Goal: Task Accomplishment & Management: Complete application form

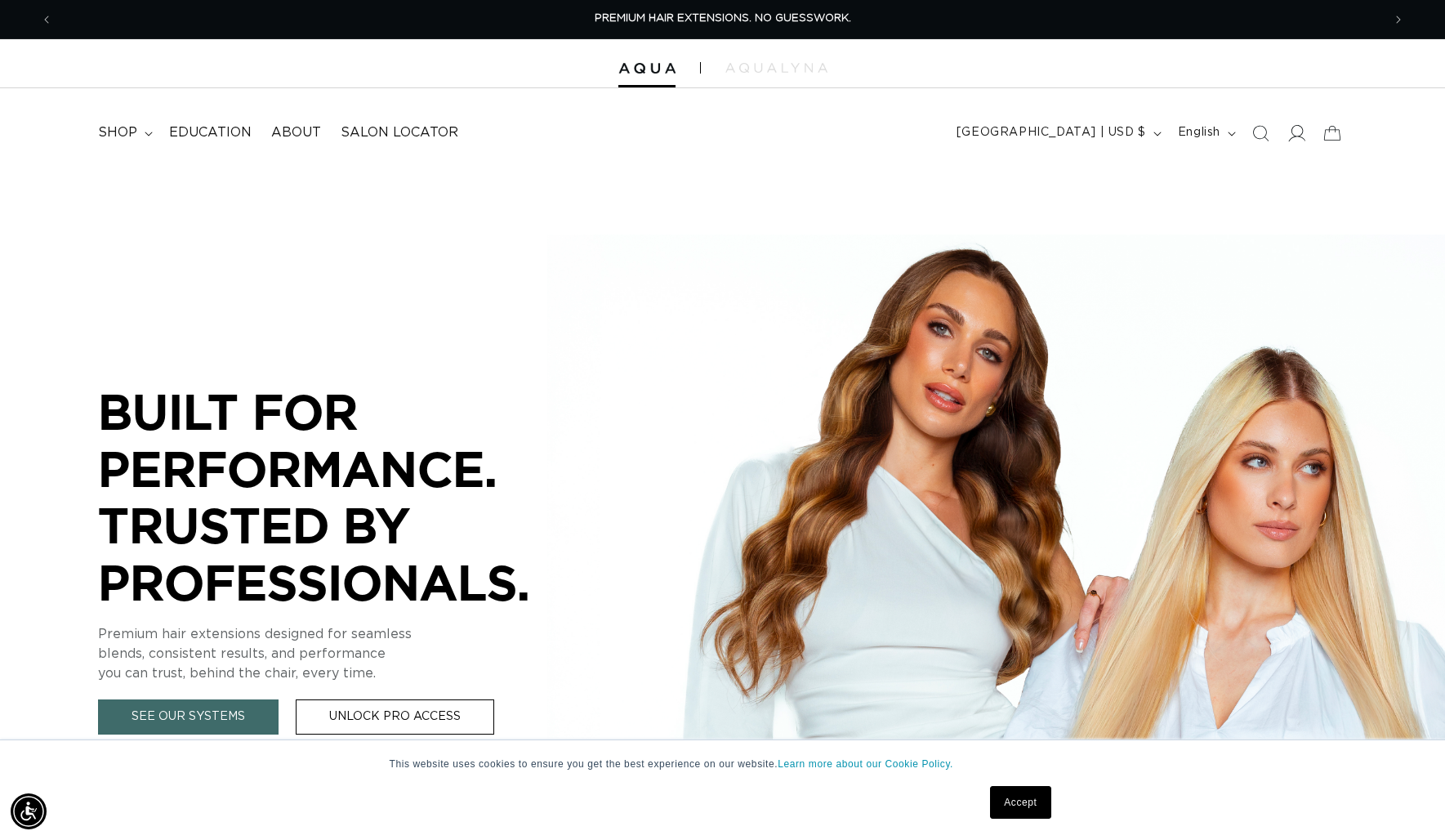
click at [1294, 129] on icon at bounding box center [1296, 133] width 18 height 18
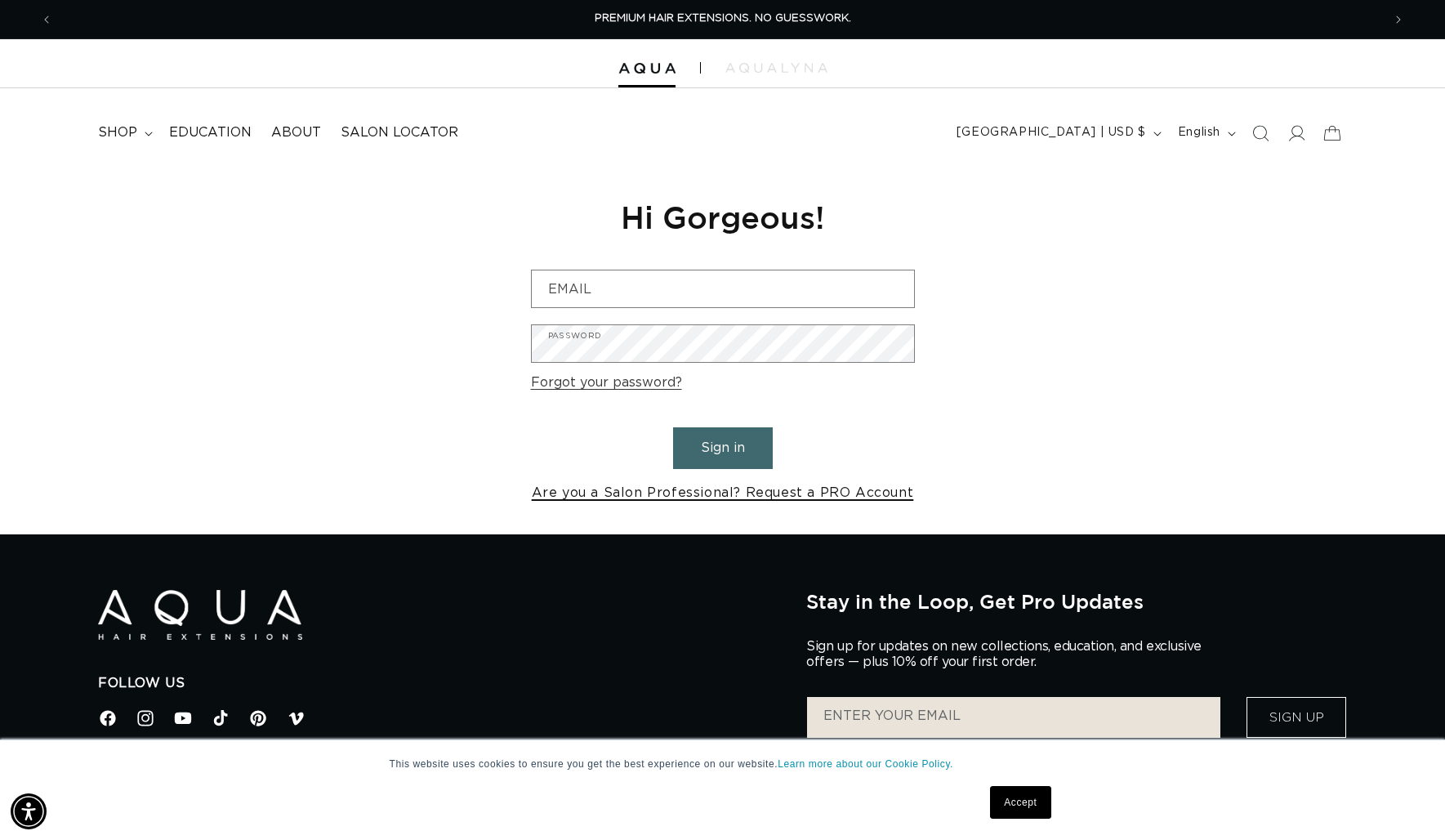
click at [792, 499] on link "Are you a Salon Professional? Request a PRO Account" at bounding box center [722, 493] width 382 height 23
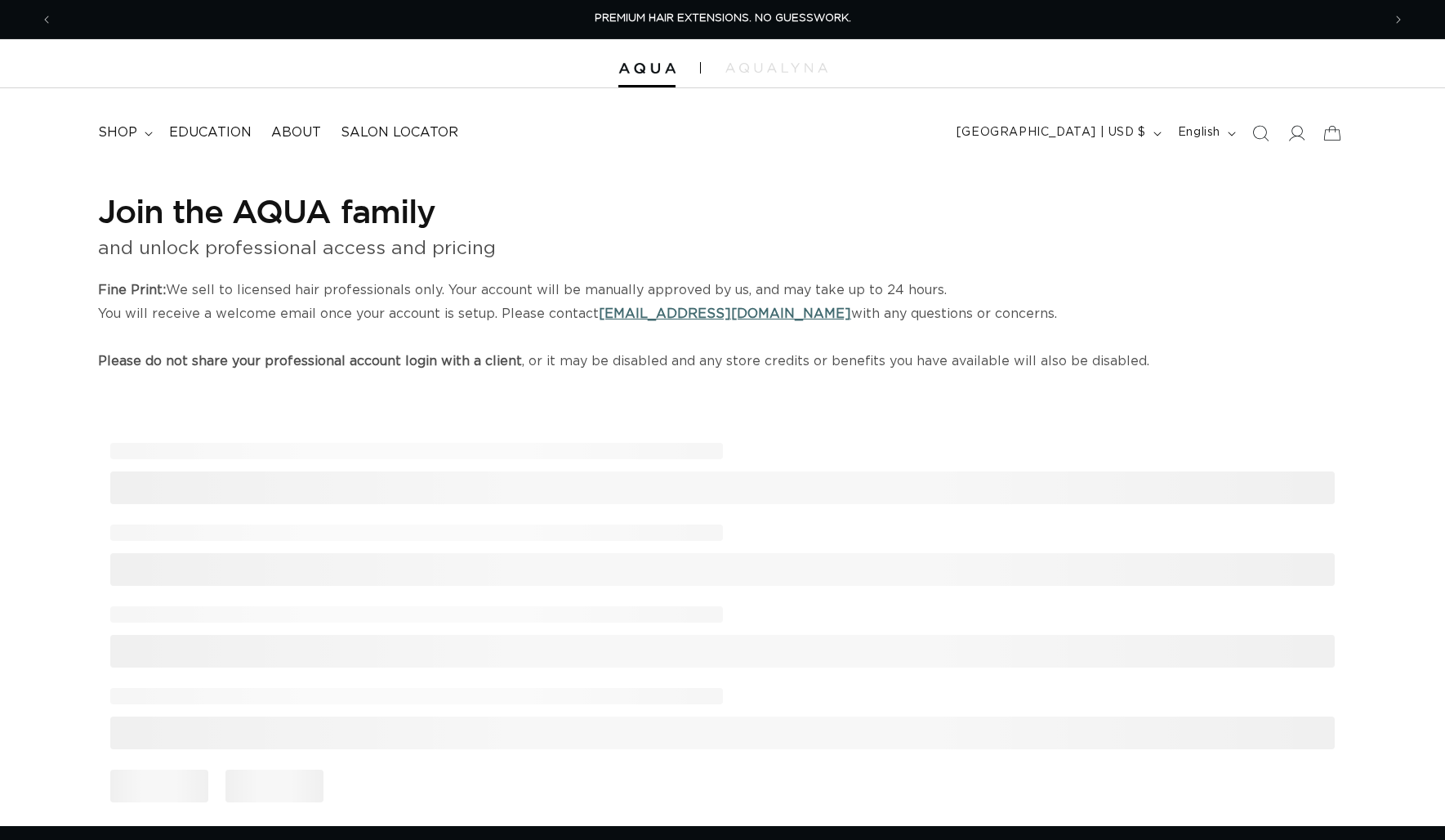
select select "US"
select select "[GEOGRAPHIC_DATA]"
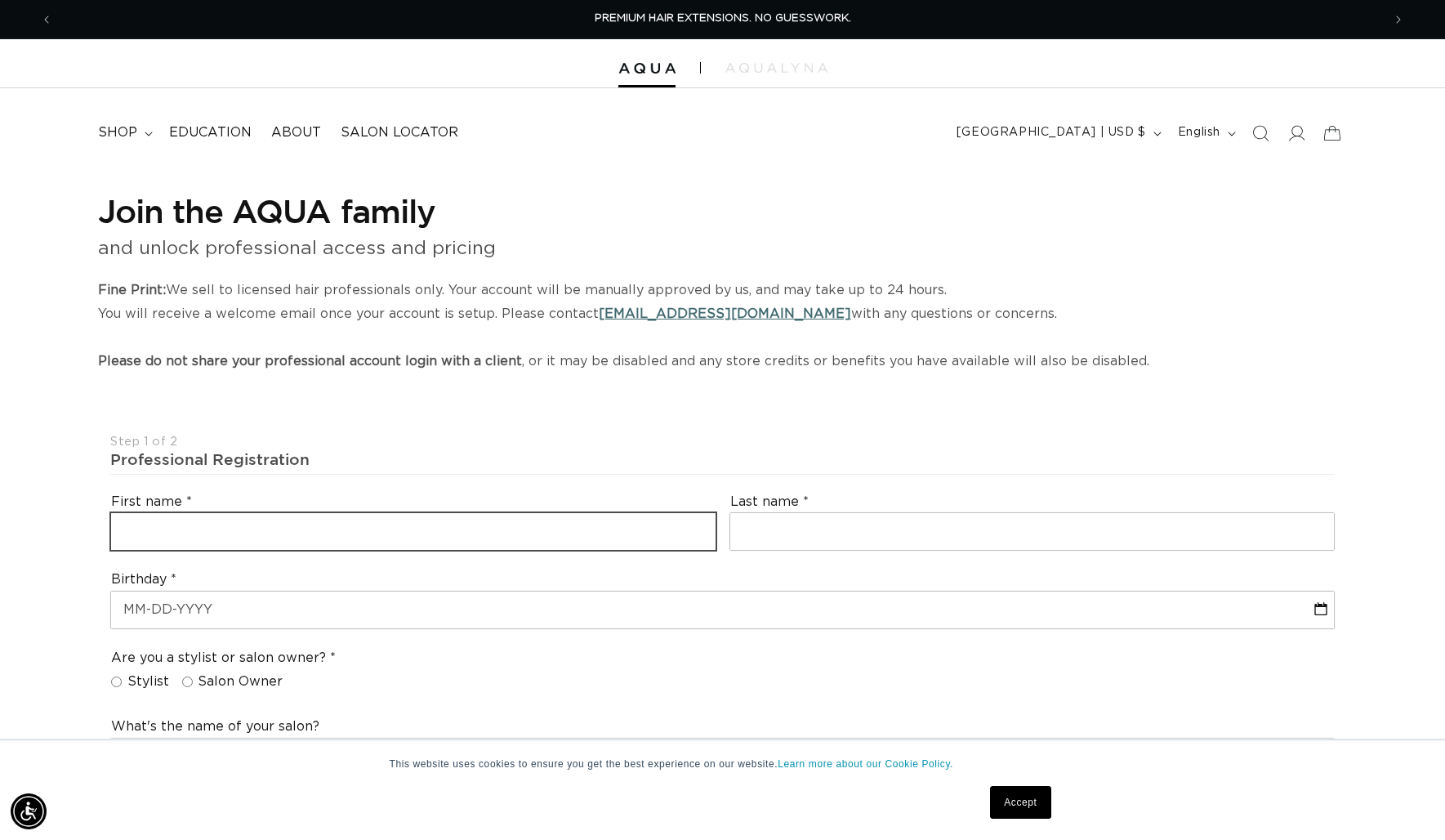
click at [290, 518] on input "text" at bounding box center [413, 532] width 605 height 37
type input "Ally"
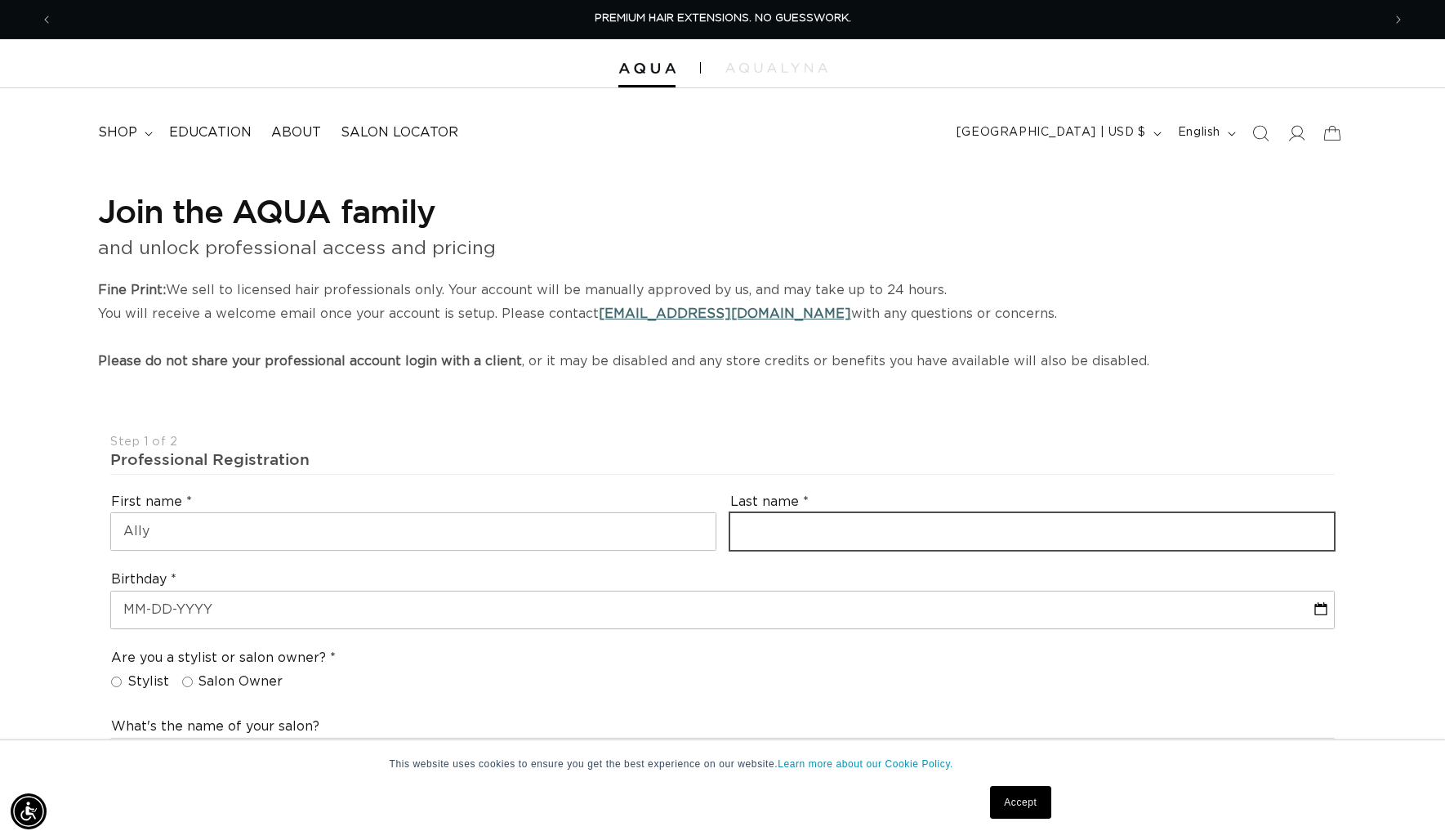
type input "Silva"
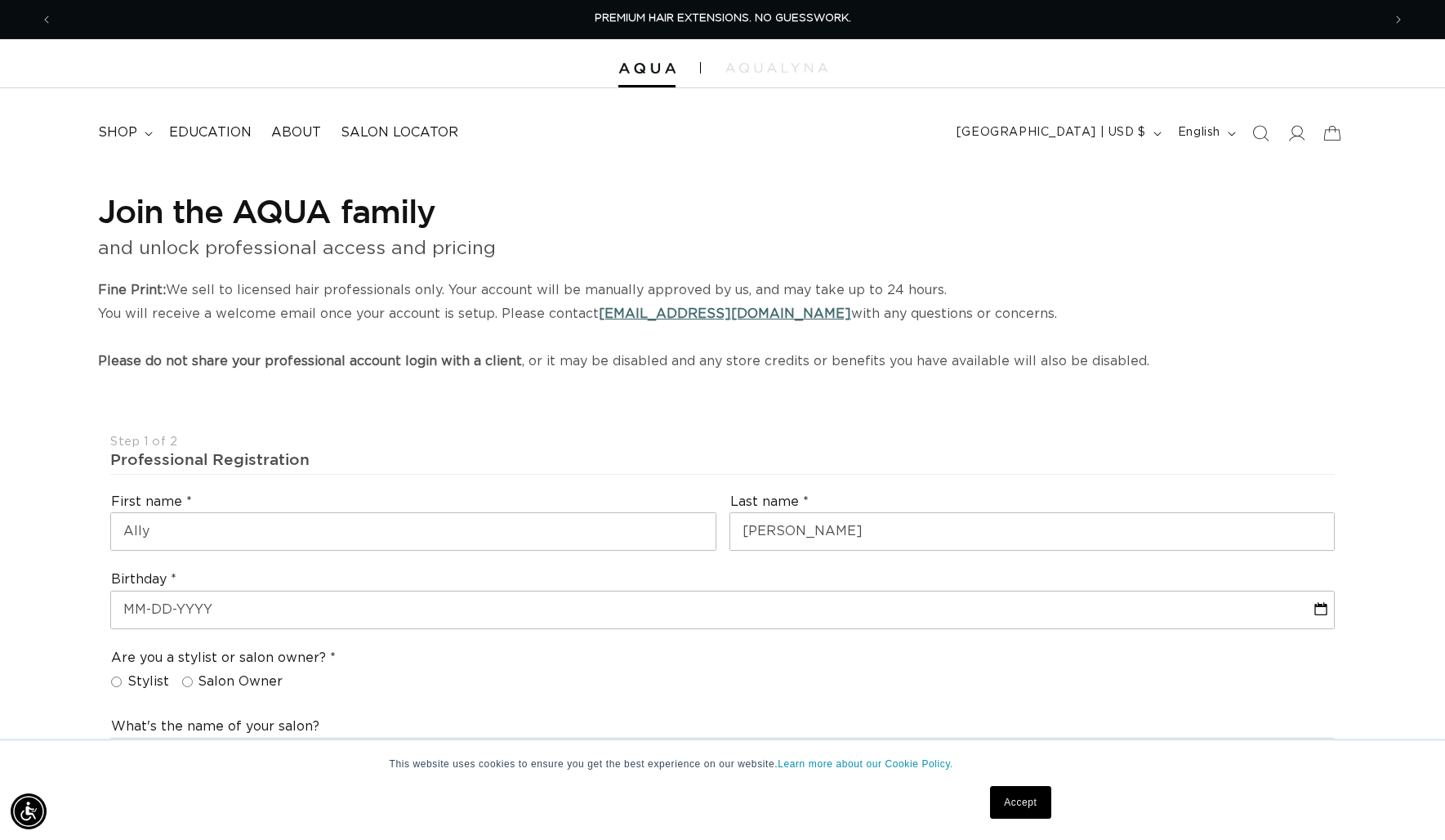
type input "ally.silva@yahoo.com"
type input "+1 774 271 2365"
select select "Massachusetts"
type input "02359"
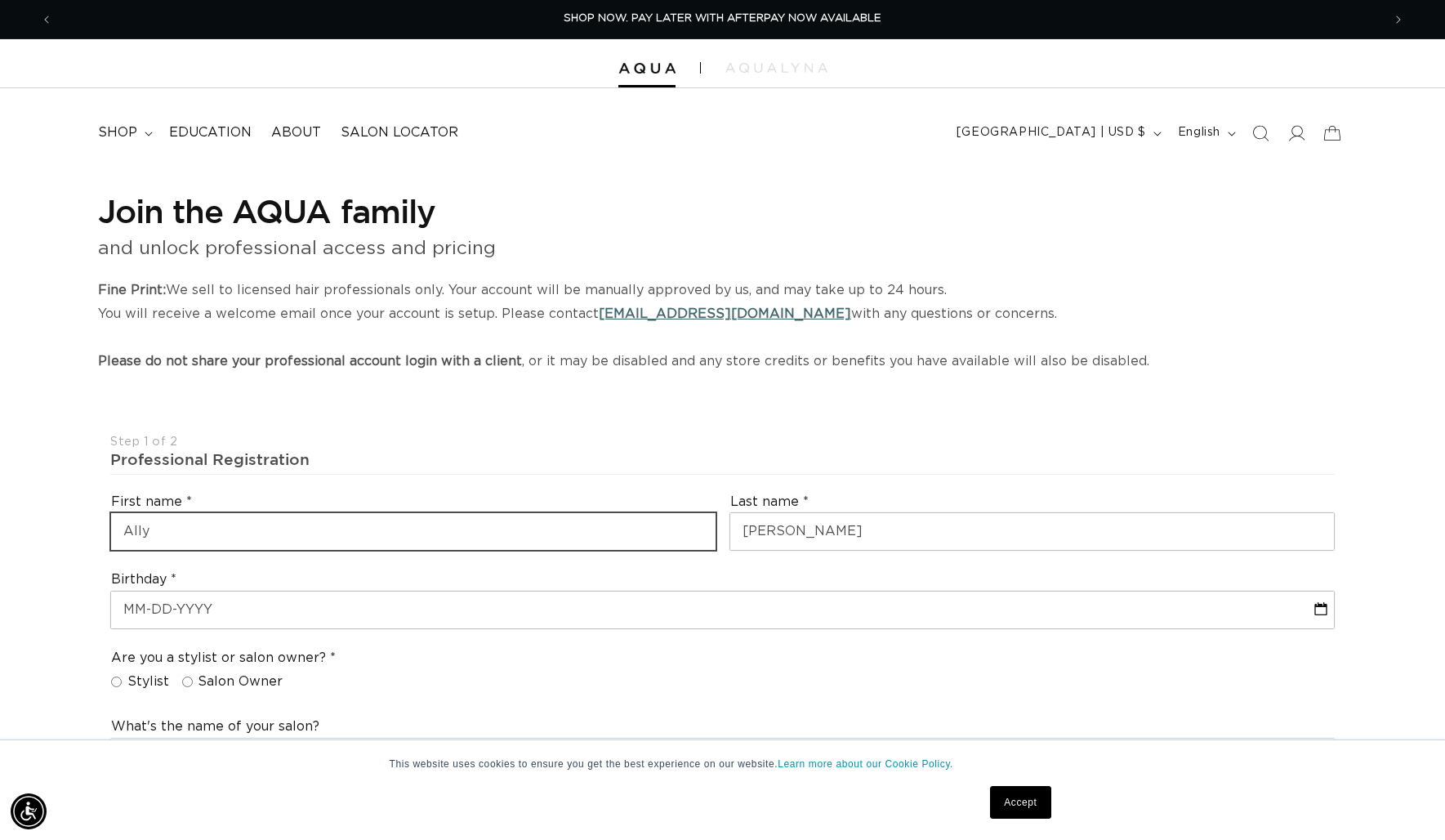
scroll to position [89, 0]
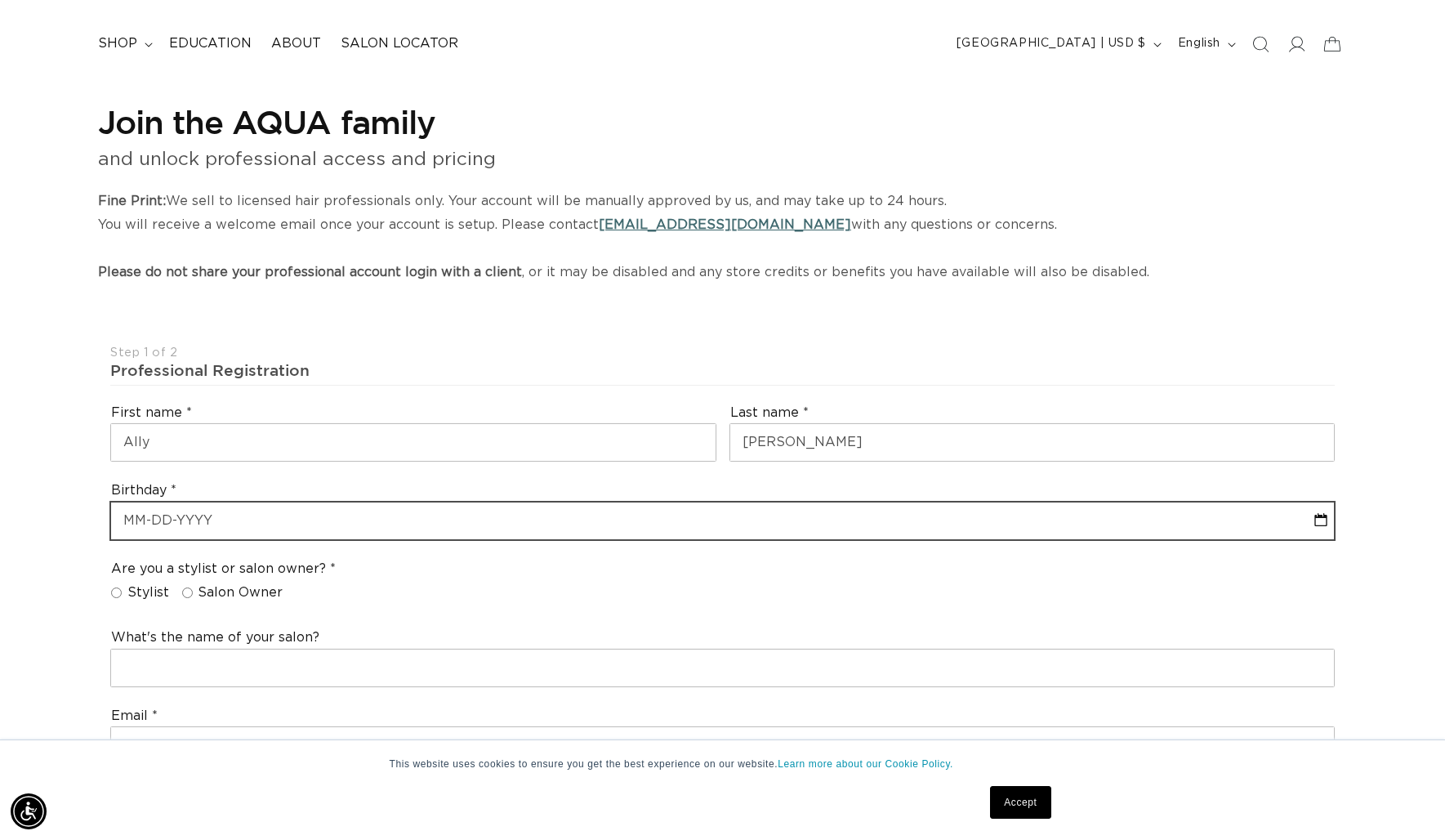
select select "8"
select select "2025"
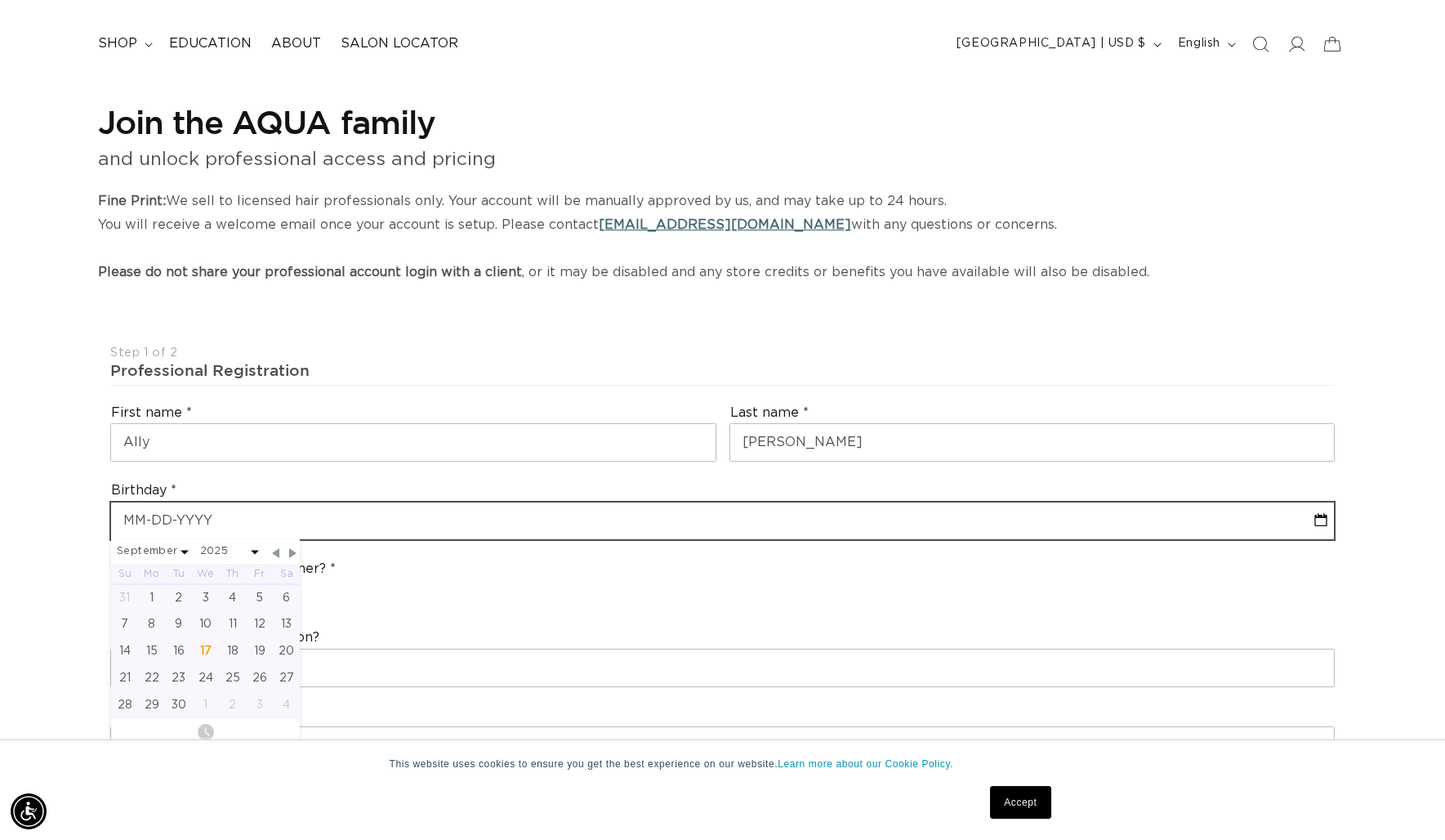
click at [345, 518] on input "text" at bounding box center [722, 521] width 1223 height 37
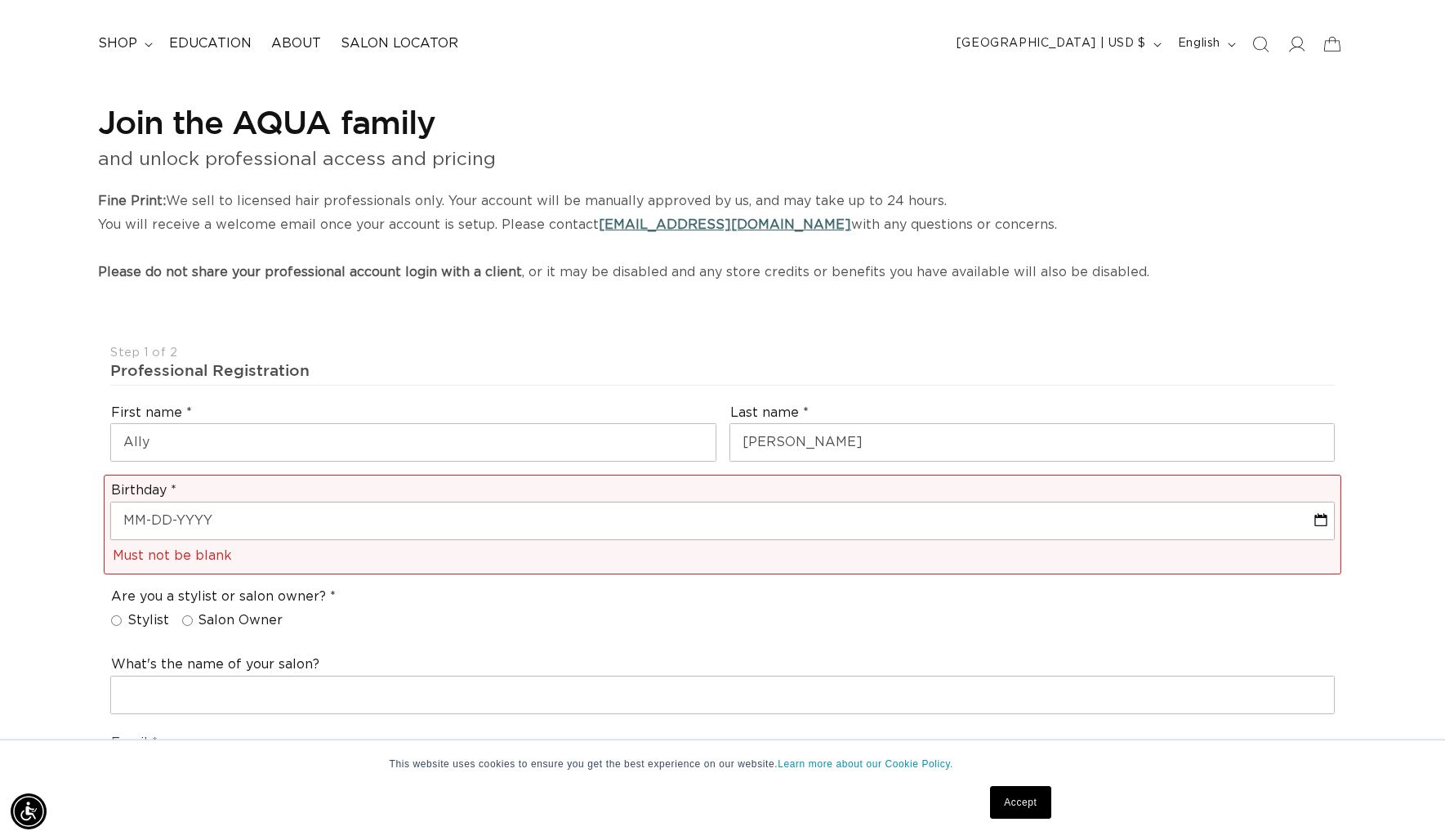
scroll to position [0, 0]
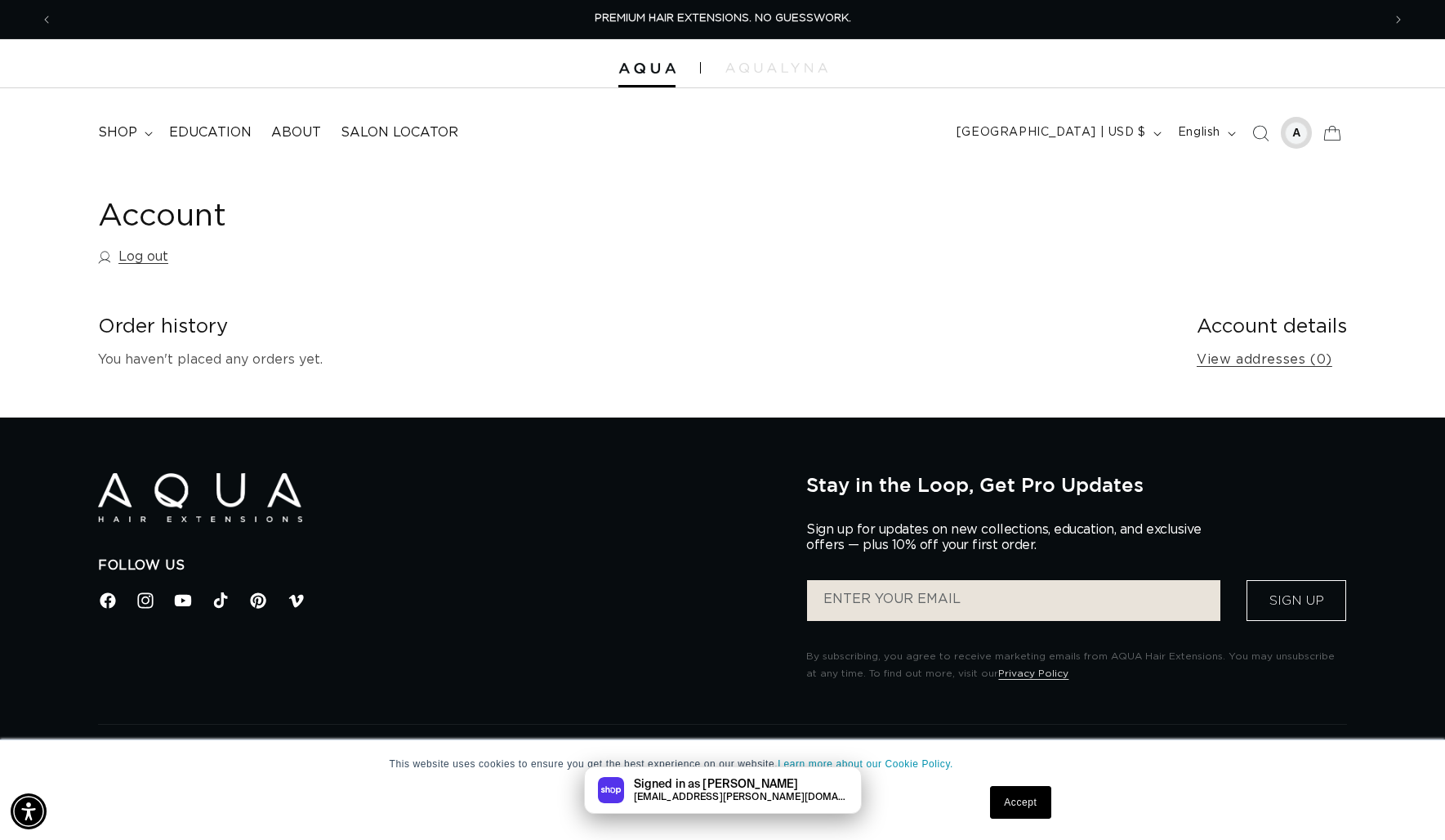
scroll to position [0, 1329]
click at [1300, 138] on div at bounding box center [1296, 133] width 23 height 23
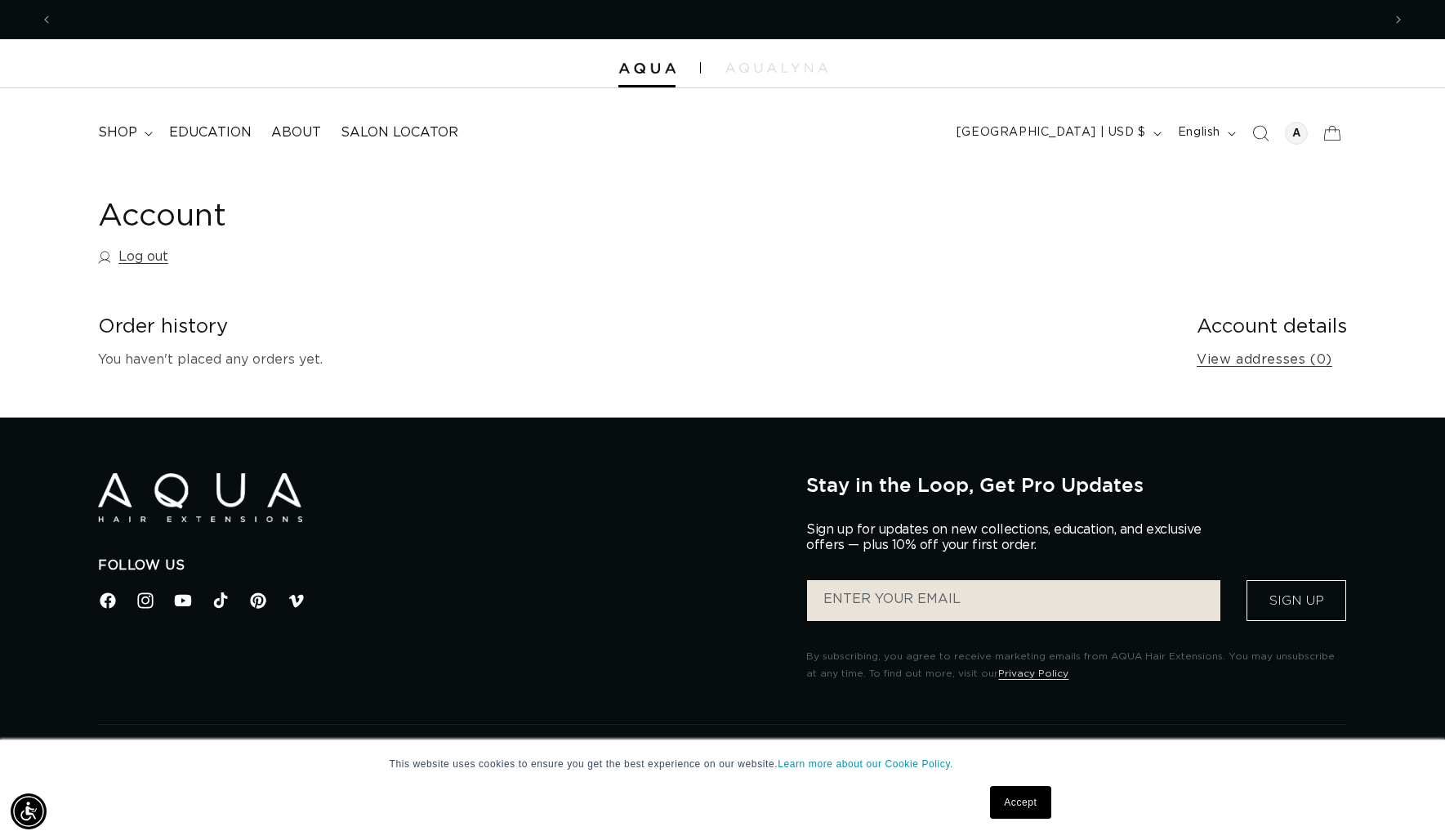
scroll to position [0, 1329]
click at [1286, 130] on div at bounding box center [1296, 133] width 23 height 23
click at [141, 254] on link "Log out" at bounding box center [133, 257] width 70 height 23
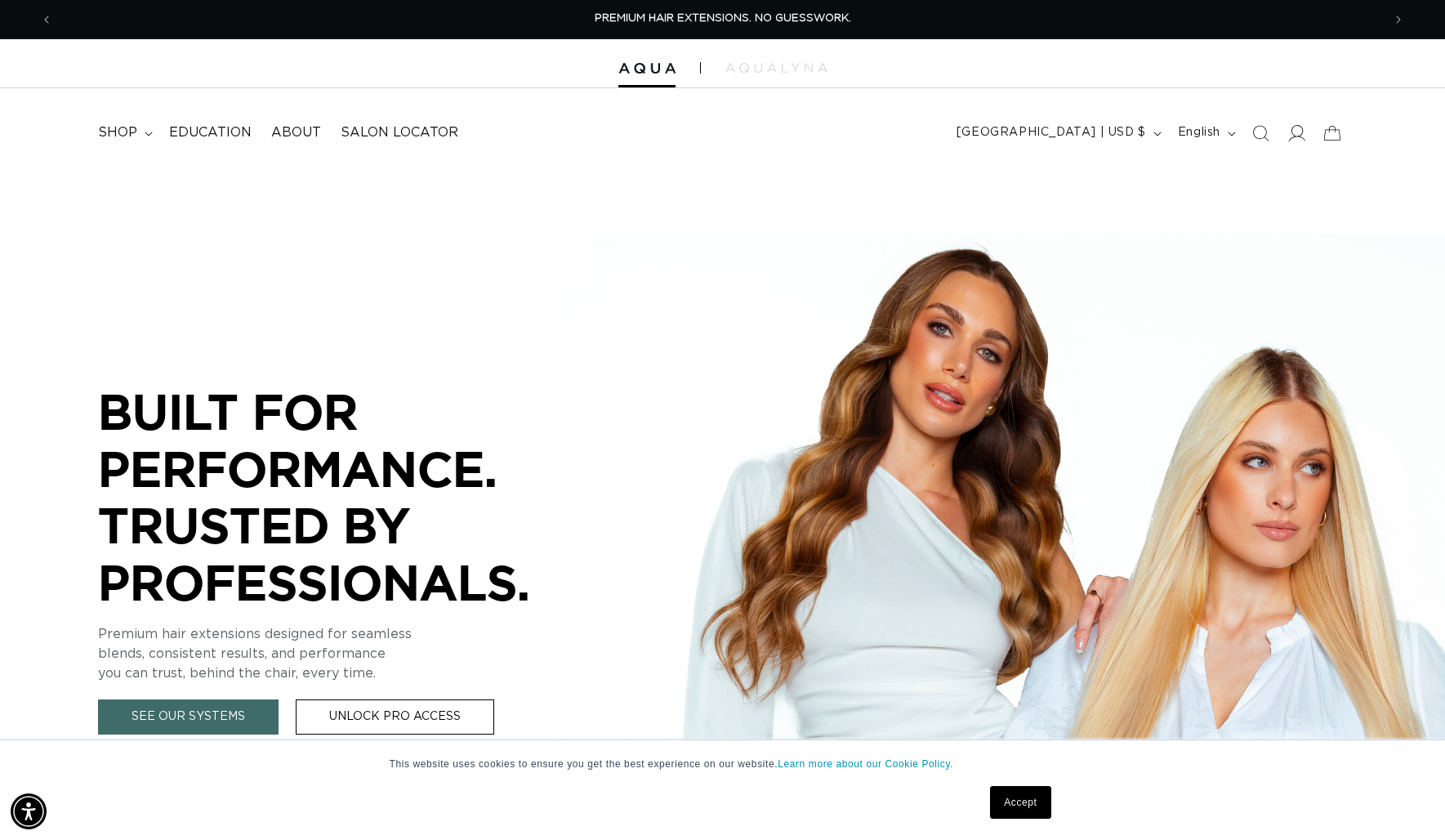
click at [1305, 127] on span at bounding box center [1296, 132] width 36 height 36
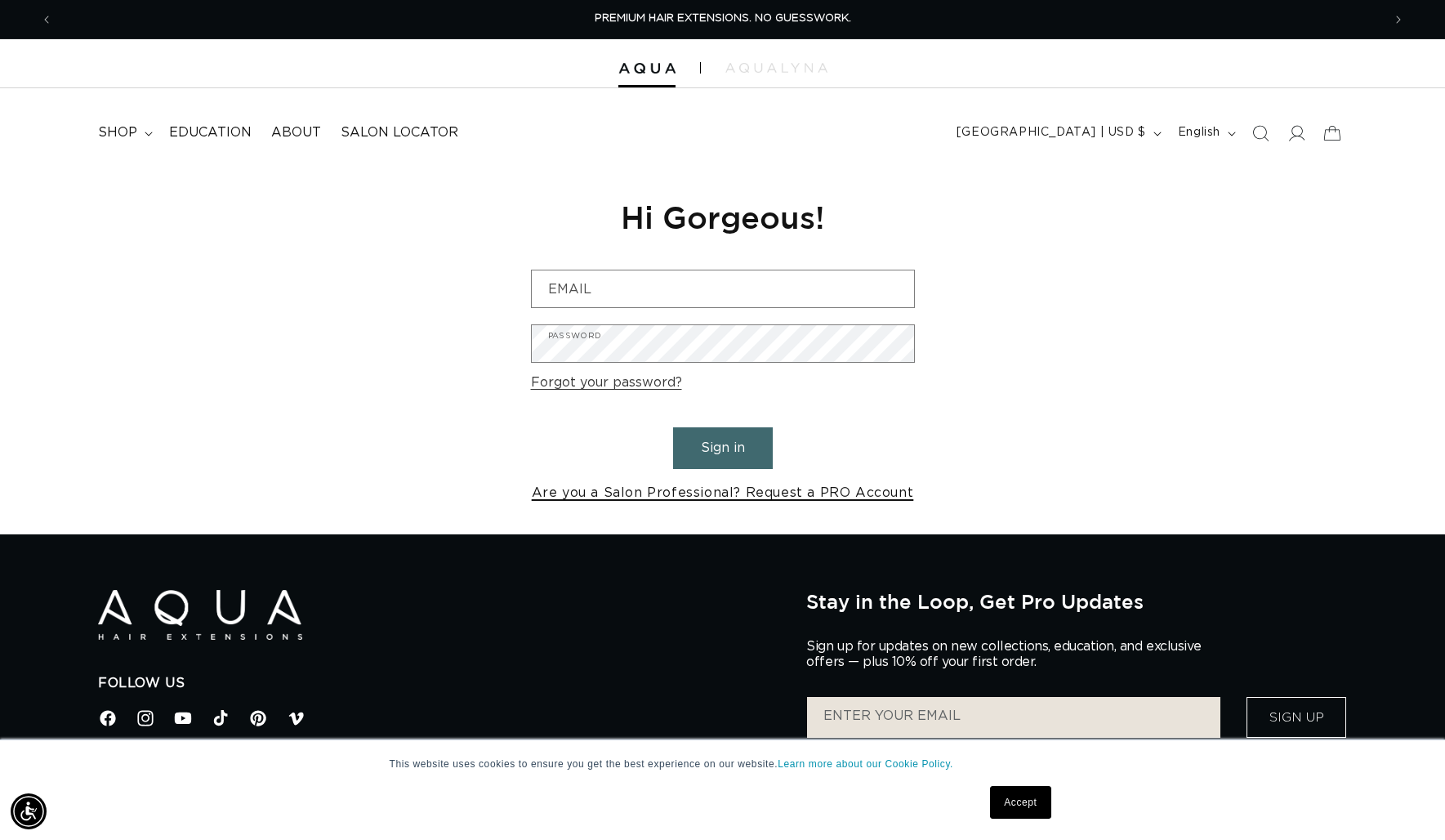
click at [659, 491] on link "Are you a Salon Professional? Request a PRO Account" at bounding box center [722, 493] width 382 height 23
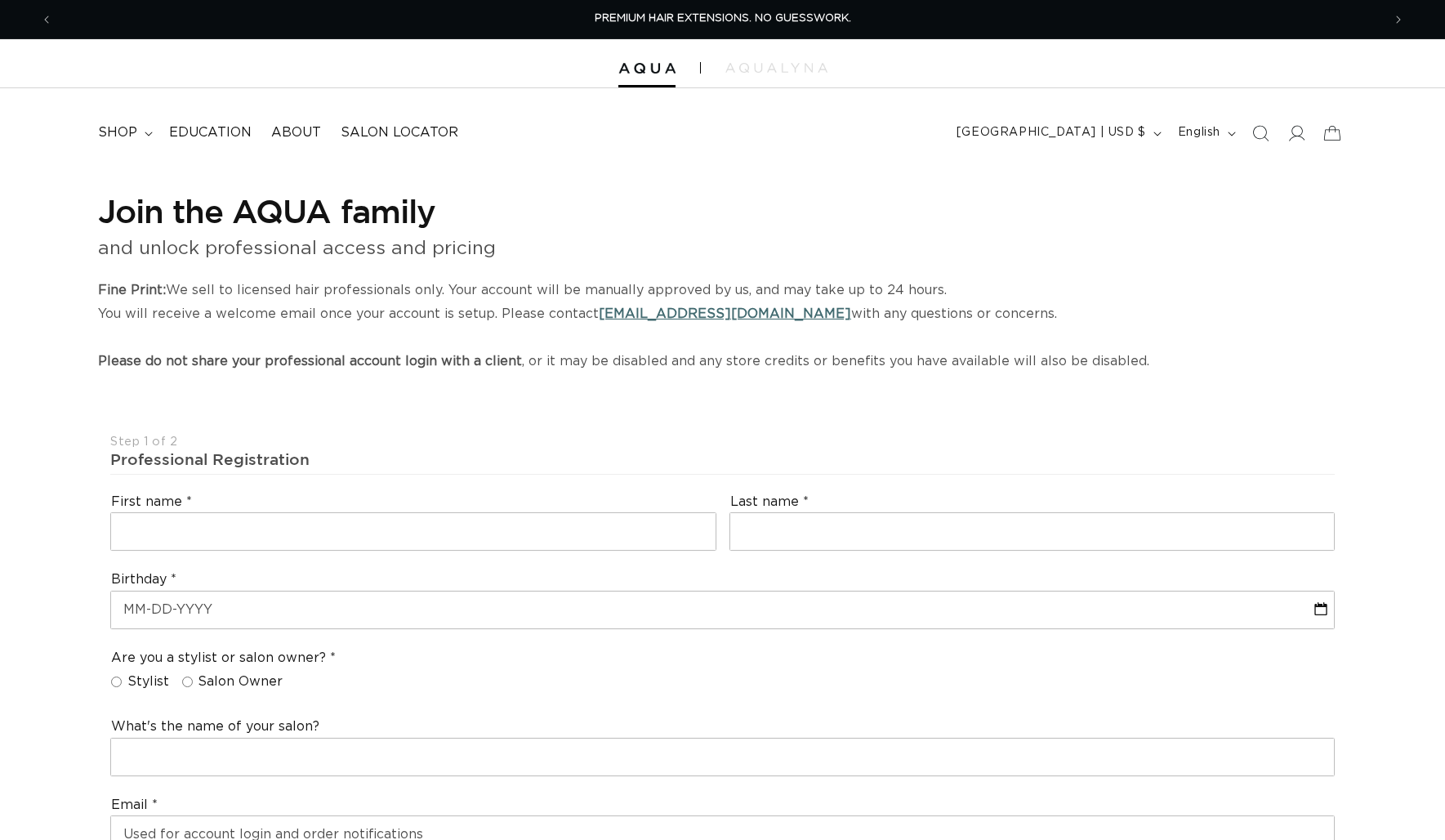
select select "US"
select select "[GEOGRAPHIC_DATA]"
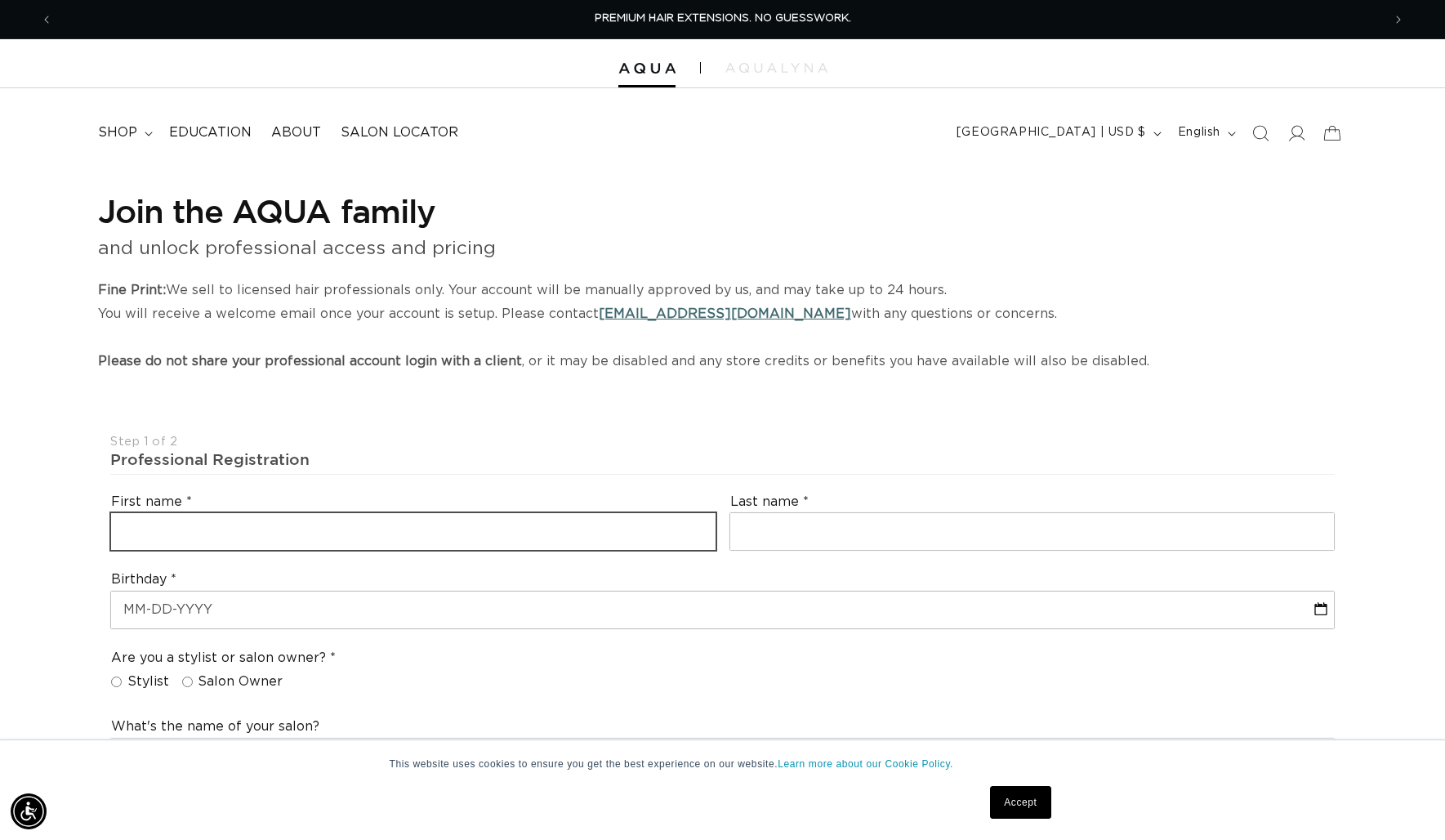
click at [355, 529] on input "text" at bounding box center [413, 532] width 605 height 37
type input "Ally"
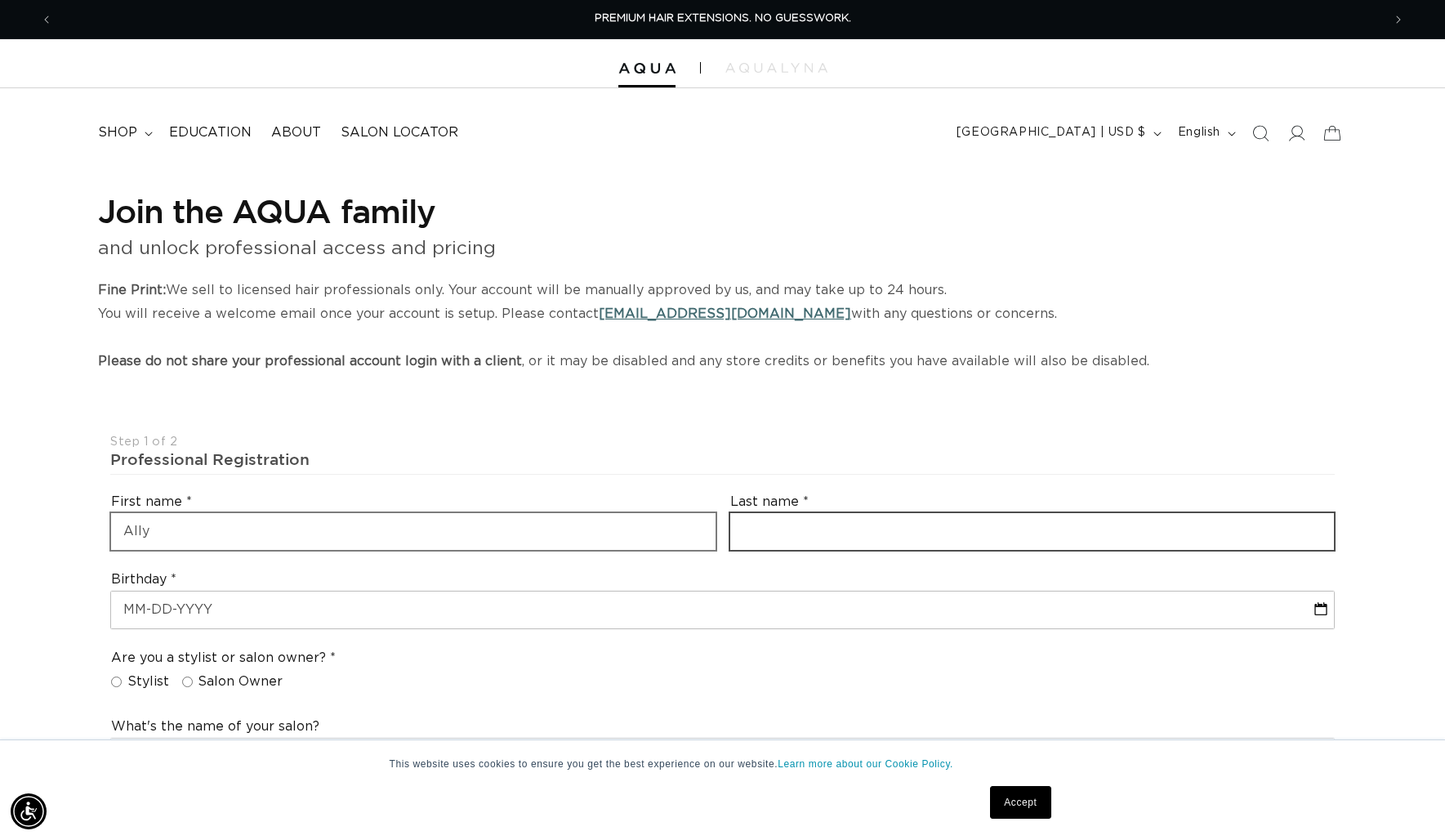
type input "Silva"
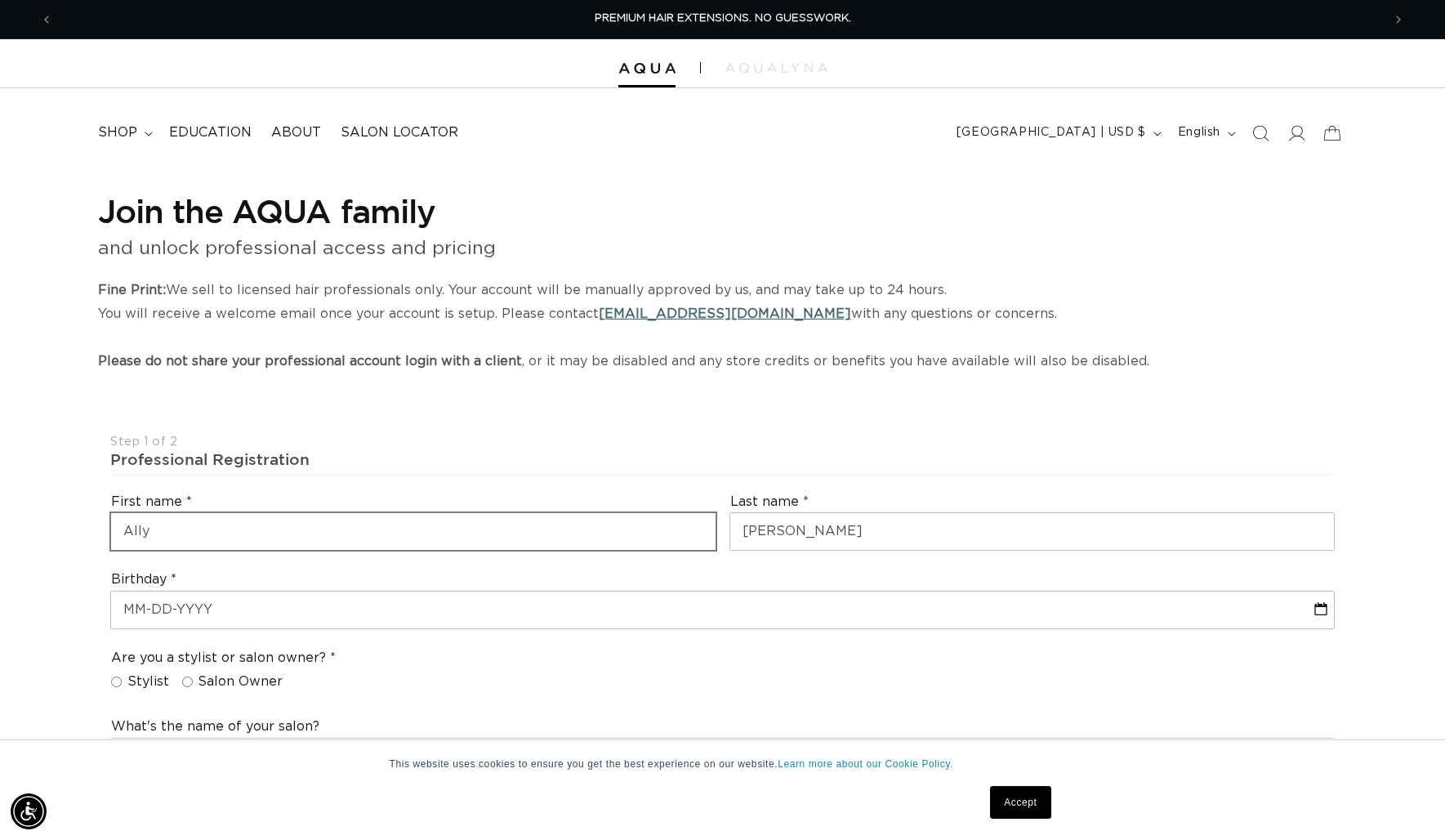
type input "ally.silva@yahoo.com"
type input "+1 774 271 2365"
select select "Massachusetts"
type input "02359"
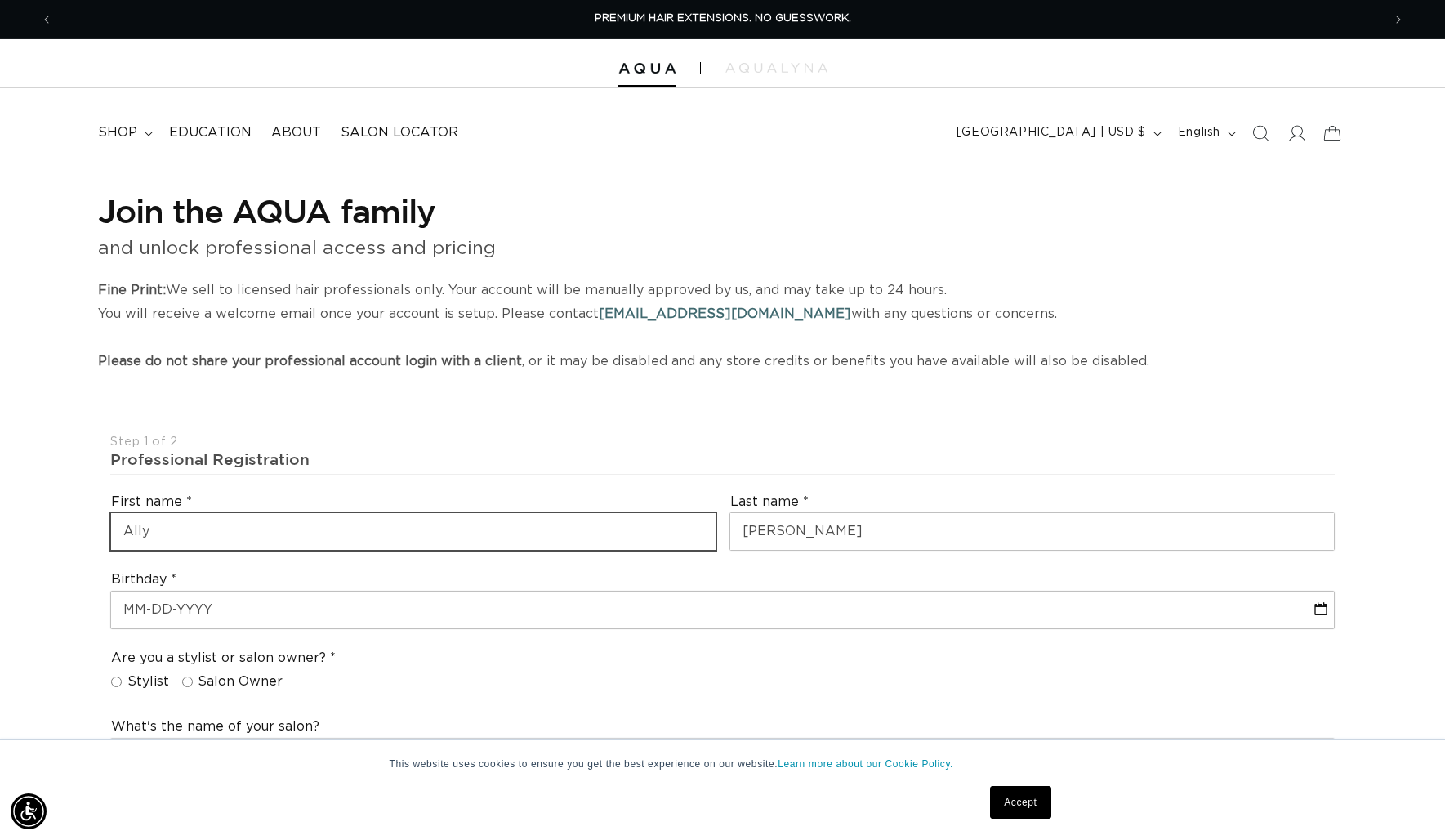
type input "+1 774 271 2365"
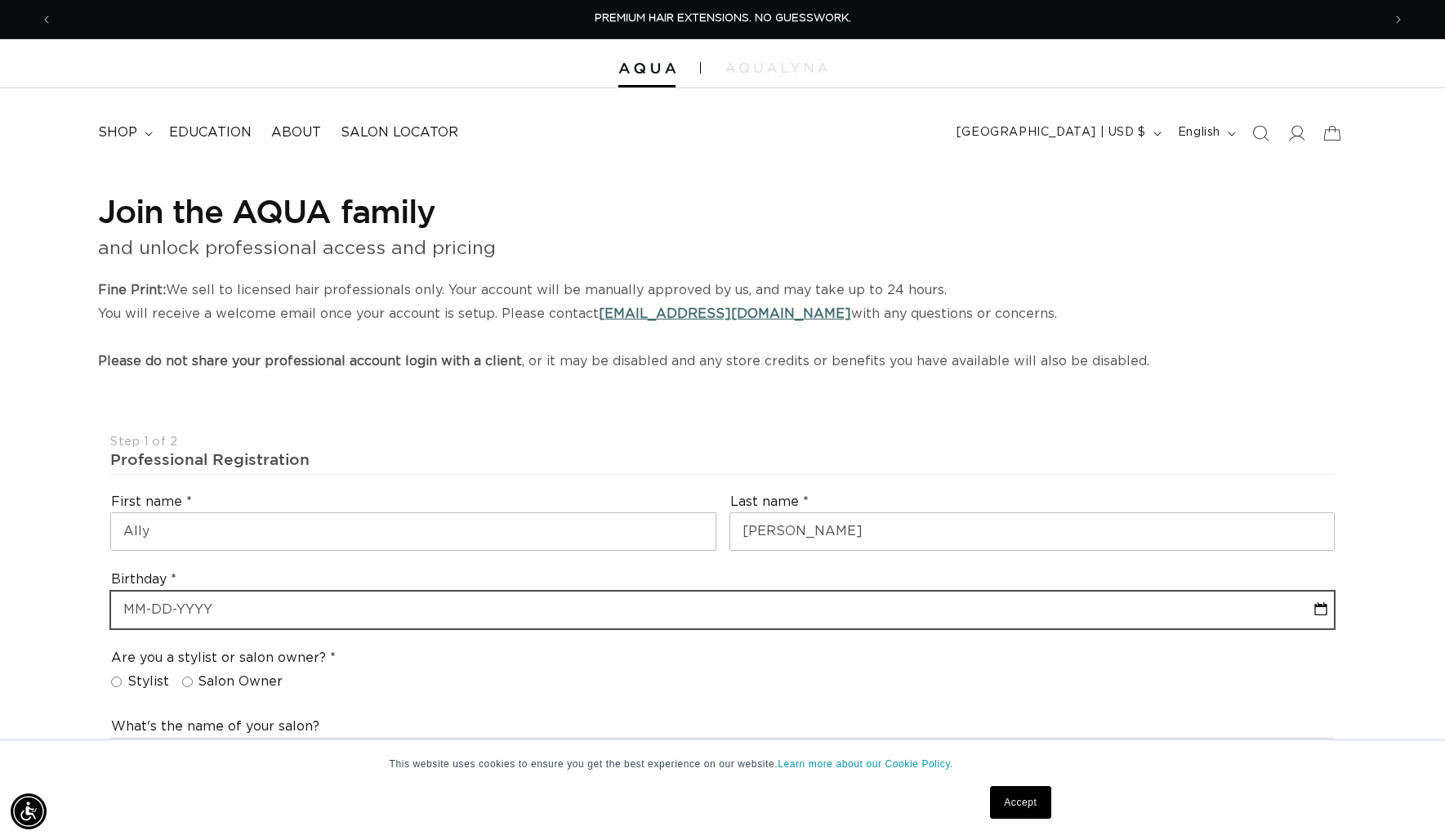
select select "8"
select select "2025"
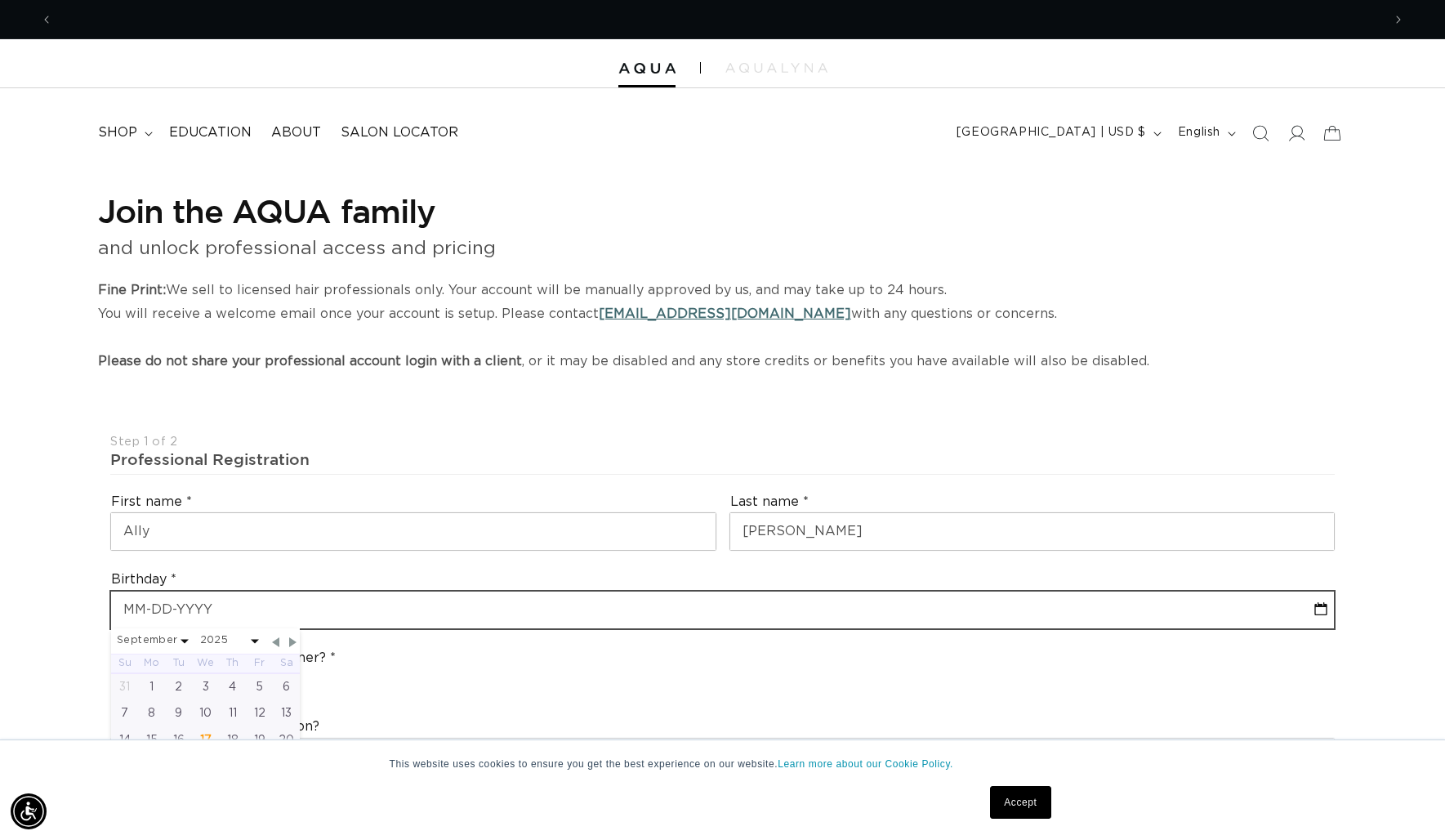
click at [273, 605] on input "text" at bounding box center [722, 610] width 1223 height 37
type input "1"
select select "8"
select select "2025"
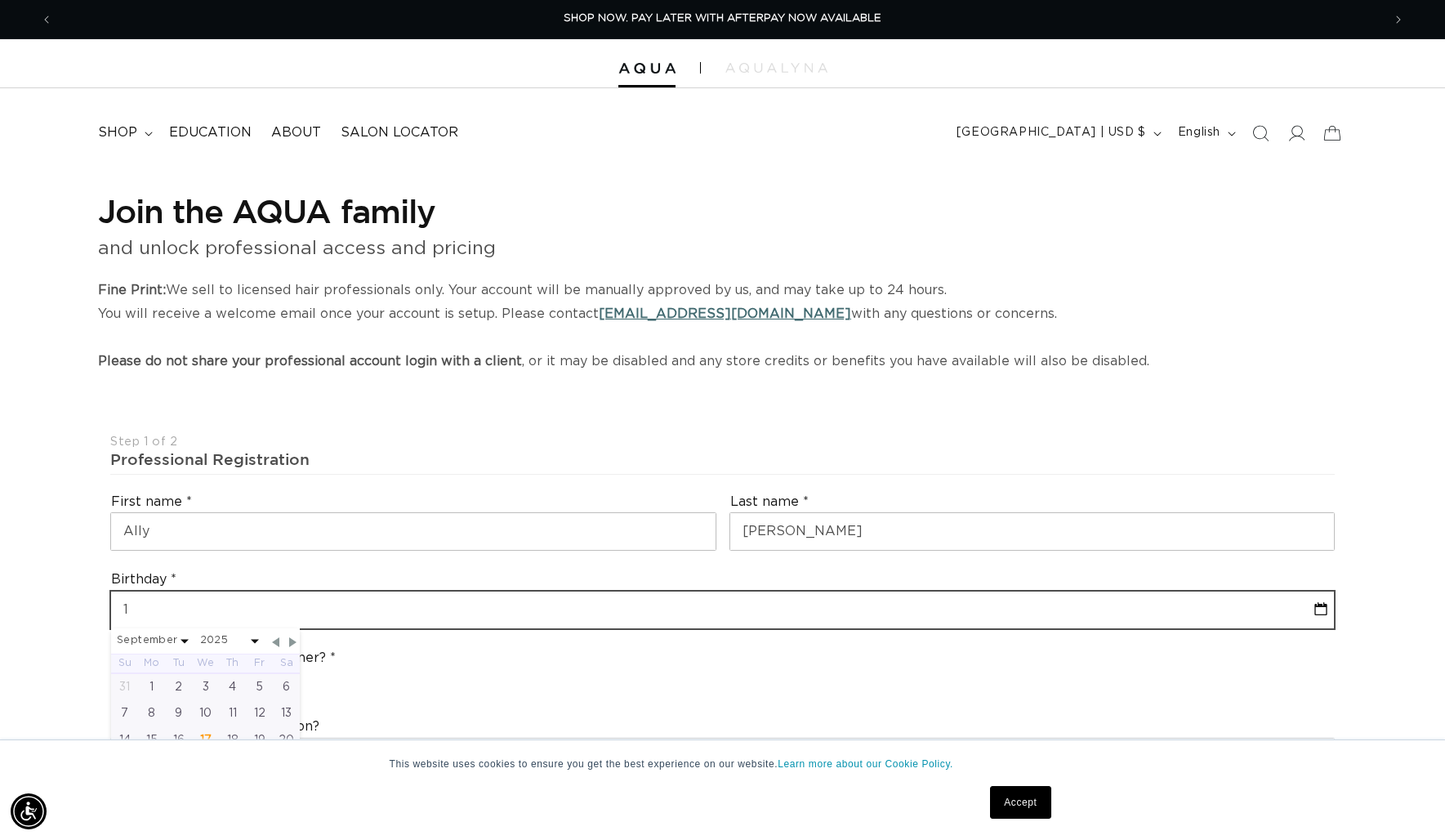
type input "12"
select select "8"
select select "2025"
type input "12/"
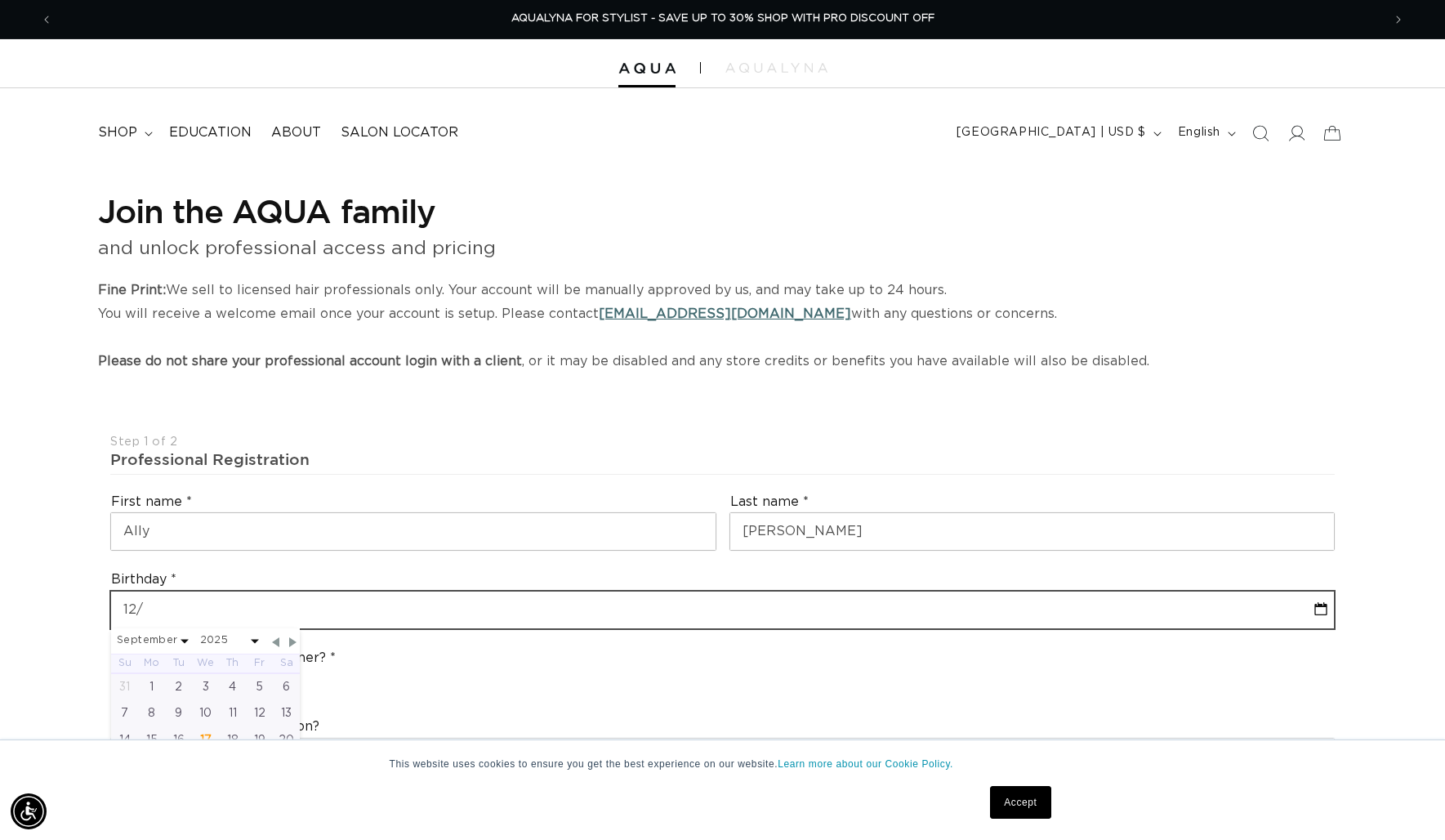
select select "8"
select select "2025"
type input "12/2"
select select "8"
select select "2025"
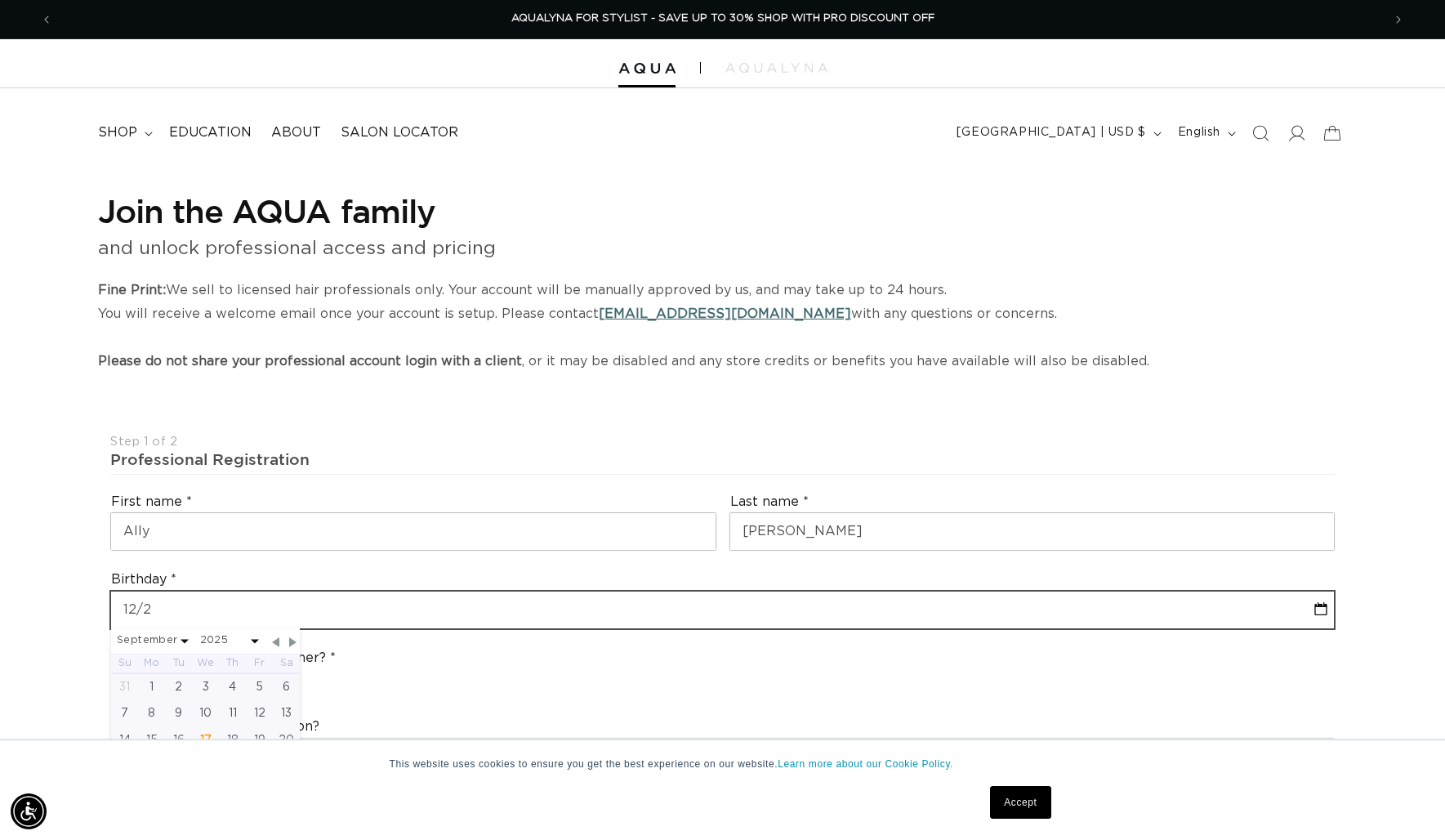
type input "12/24"
select select "8"
select select "2025"
type input "12/24/"
select select "8"
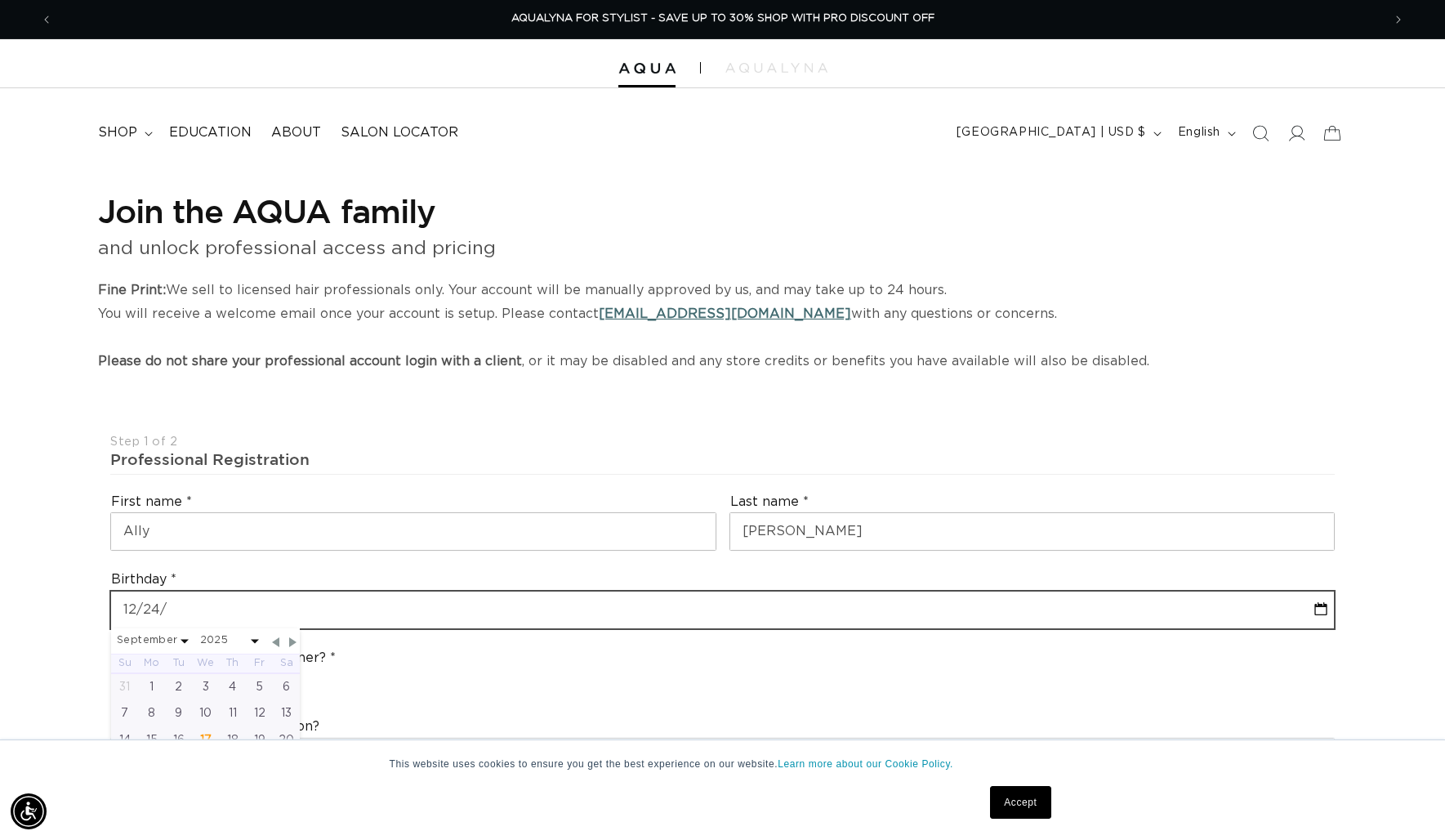
select select "2025"
type input "12/24/1"
select select "8"
select select "2025"
type input "12/24/19"
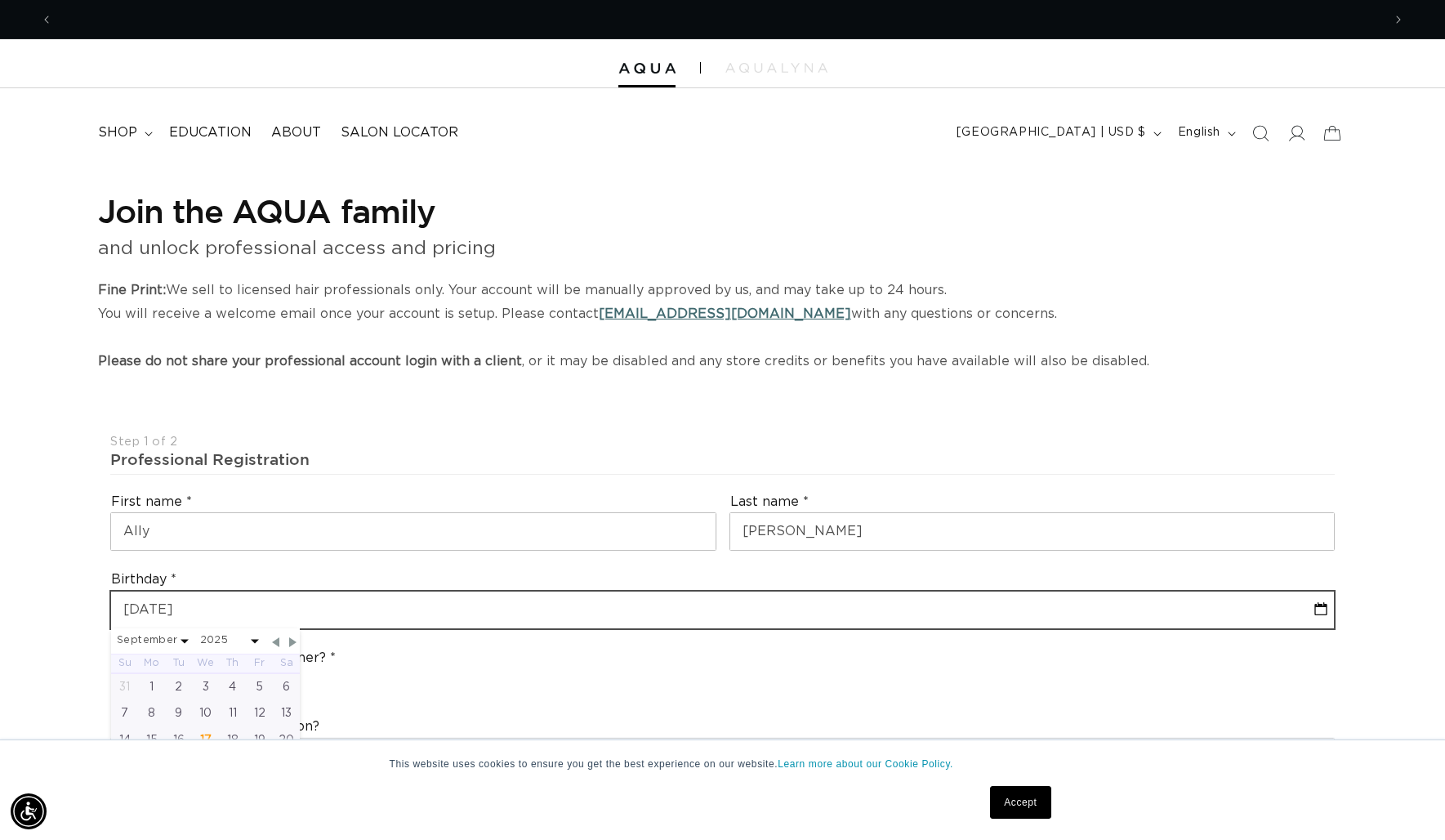
select select "8"
select select "2025"
type input "12/24/198"
select select "8"
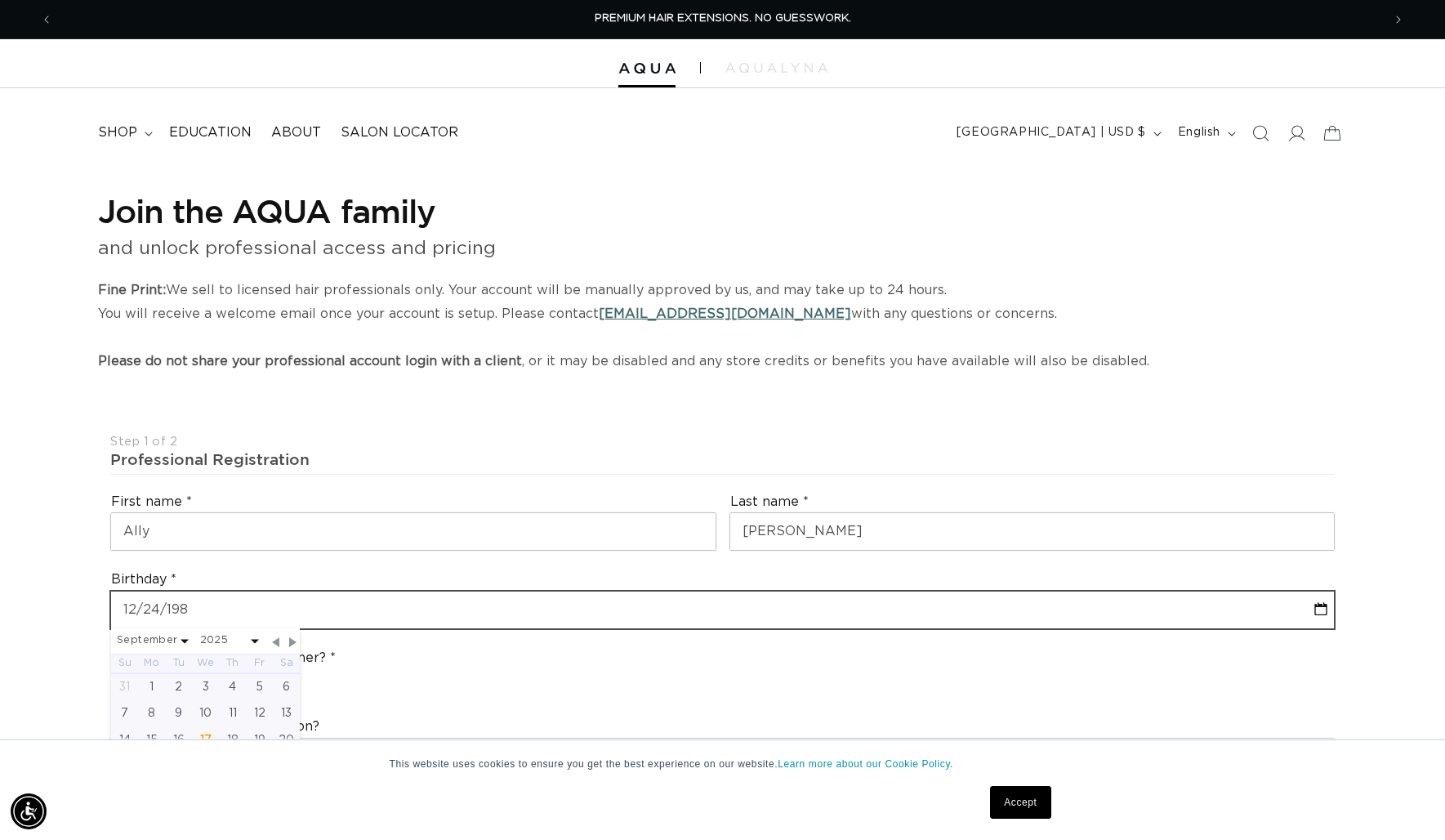
select select "2025"
type input "12-24-1984"
select select "11"
select select "1984"
type input "12-24-1984"
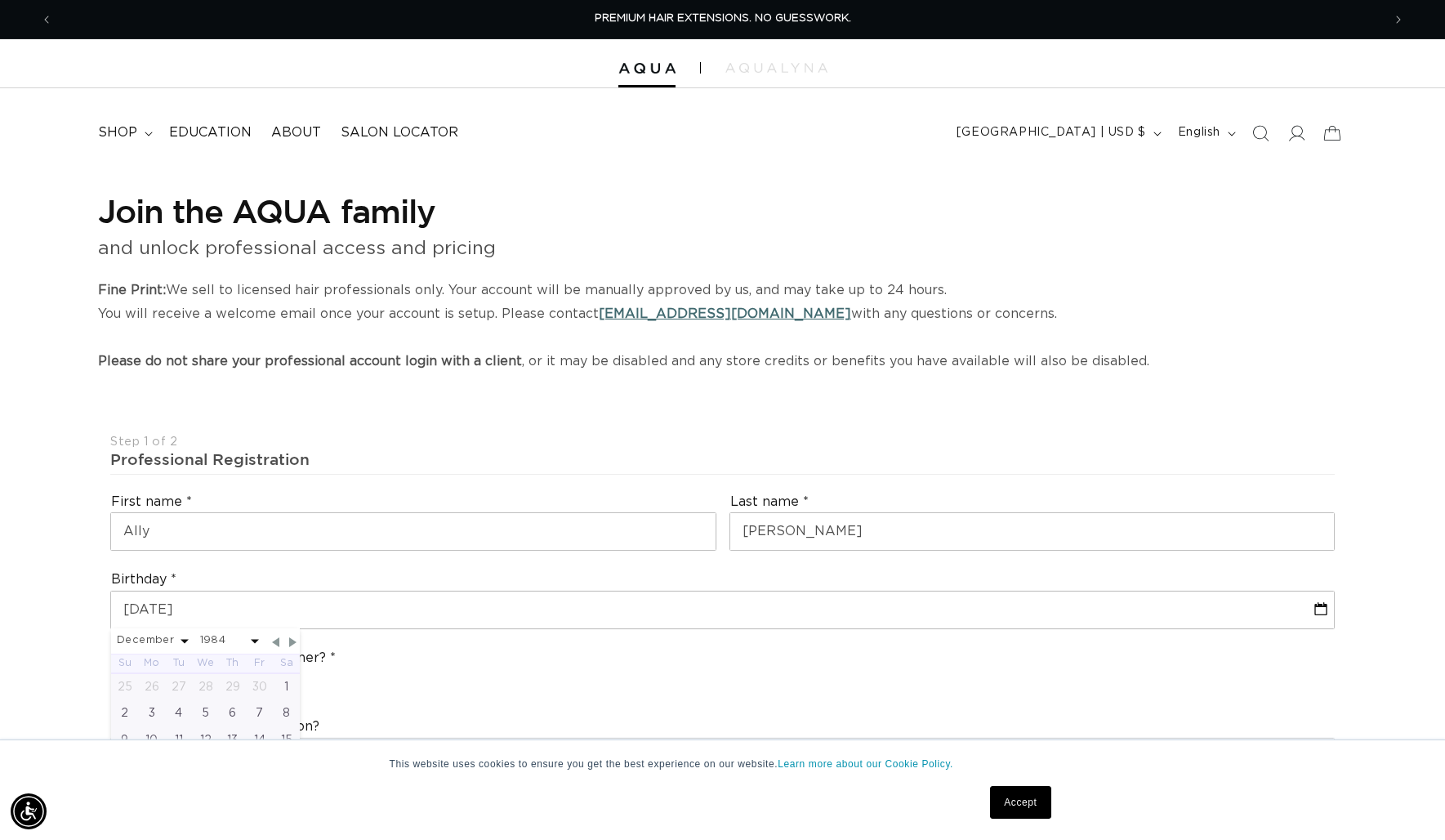
click at [545, 655] on div "Are you a stylist or salon owner? Stylist Salon Owner" at bounding box center [722, 673] width 1238 height 62
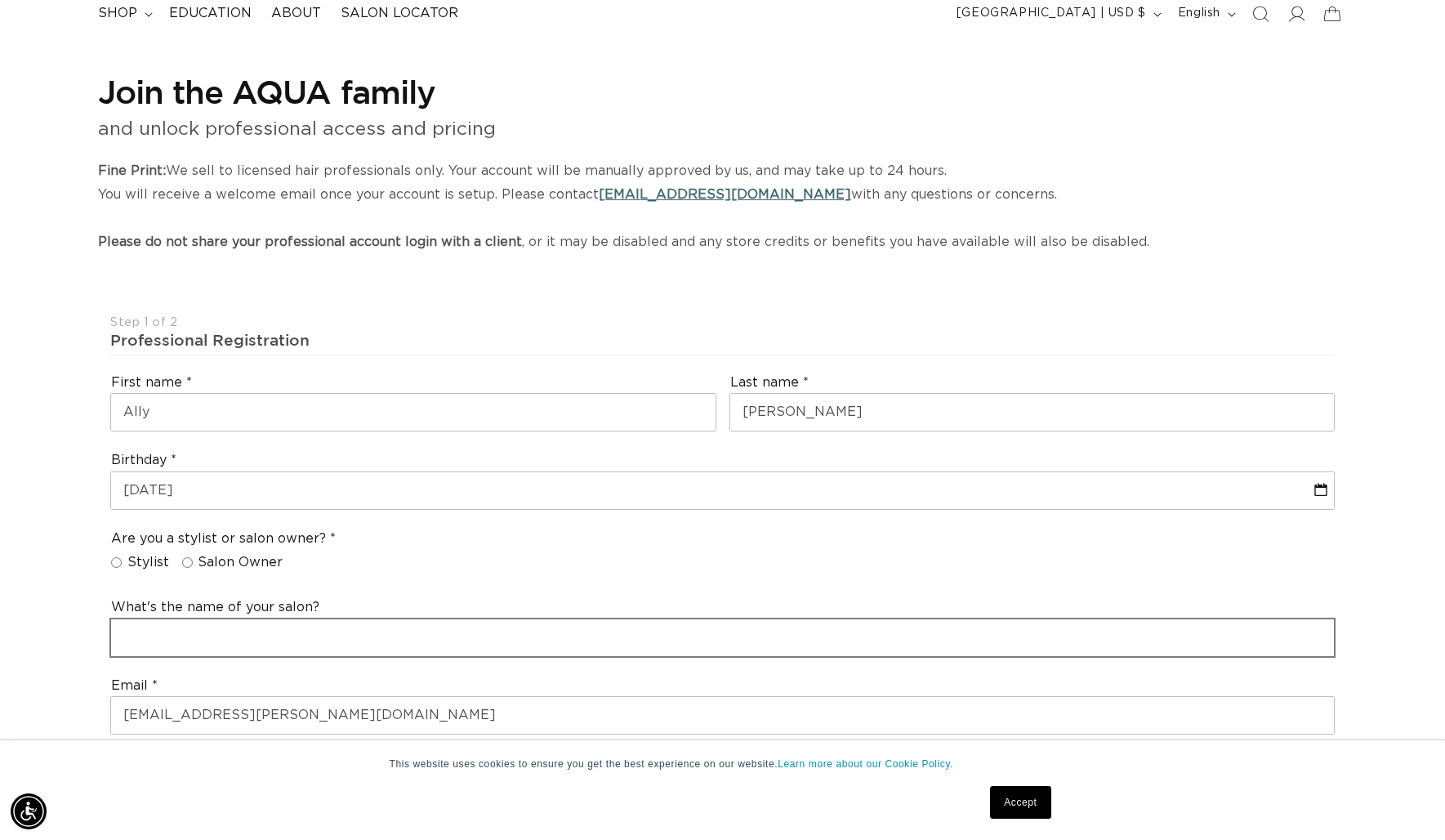
scroll to position [142, 0]
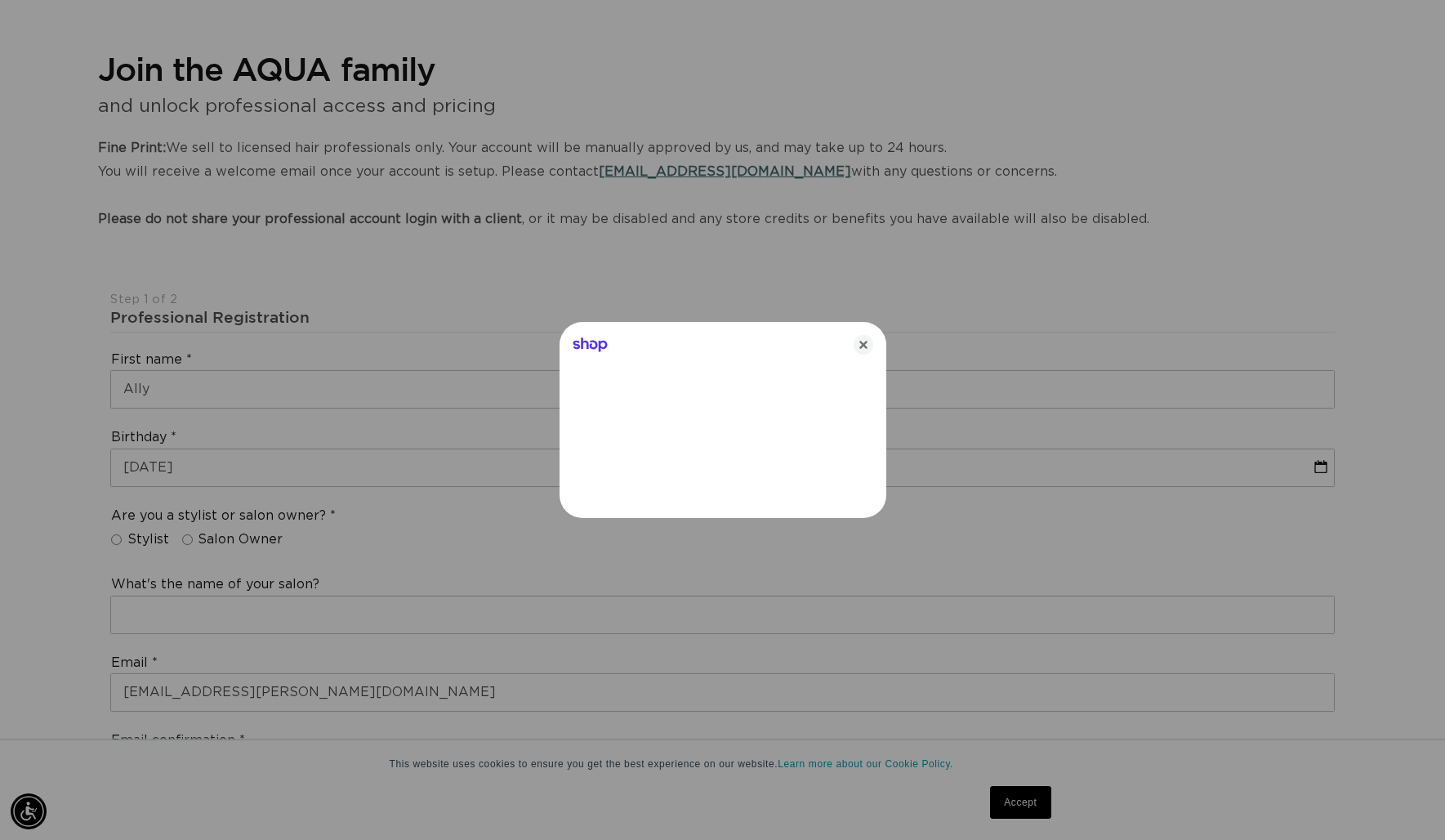
click at [196, 538] on div at bounding box center [722, 420] width 1445 height 840
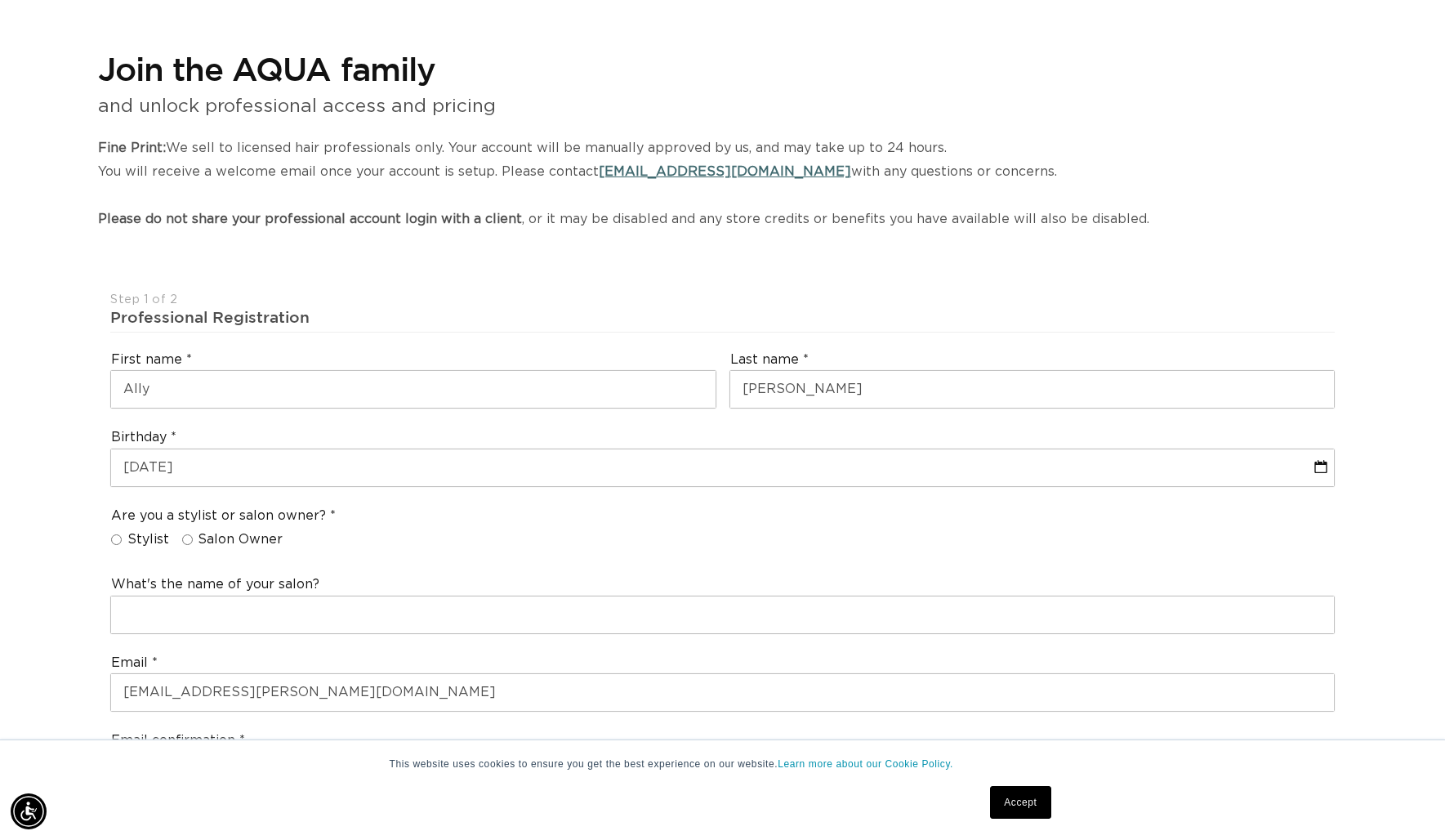
scroll to position [0, 2659]
click at [192, 540] on label "Salon Owner" at bounding box center [232, 540] width 101 height 18
click at [192, 540] on input "Salon Owner" at bounding box center [187, 539] width 11 height 11
radio input "true"
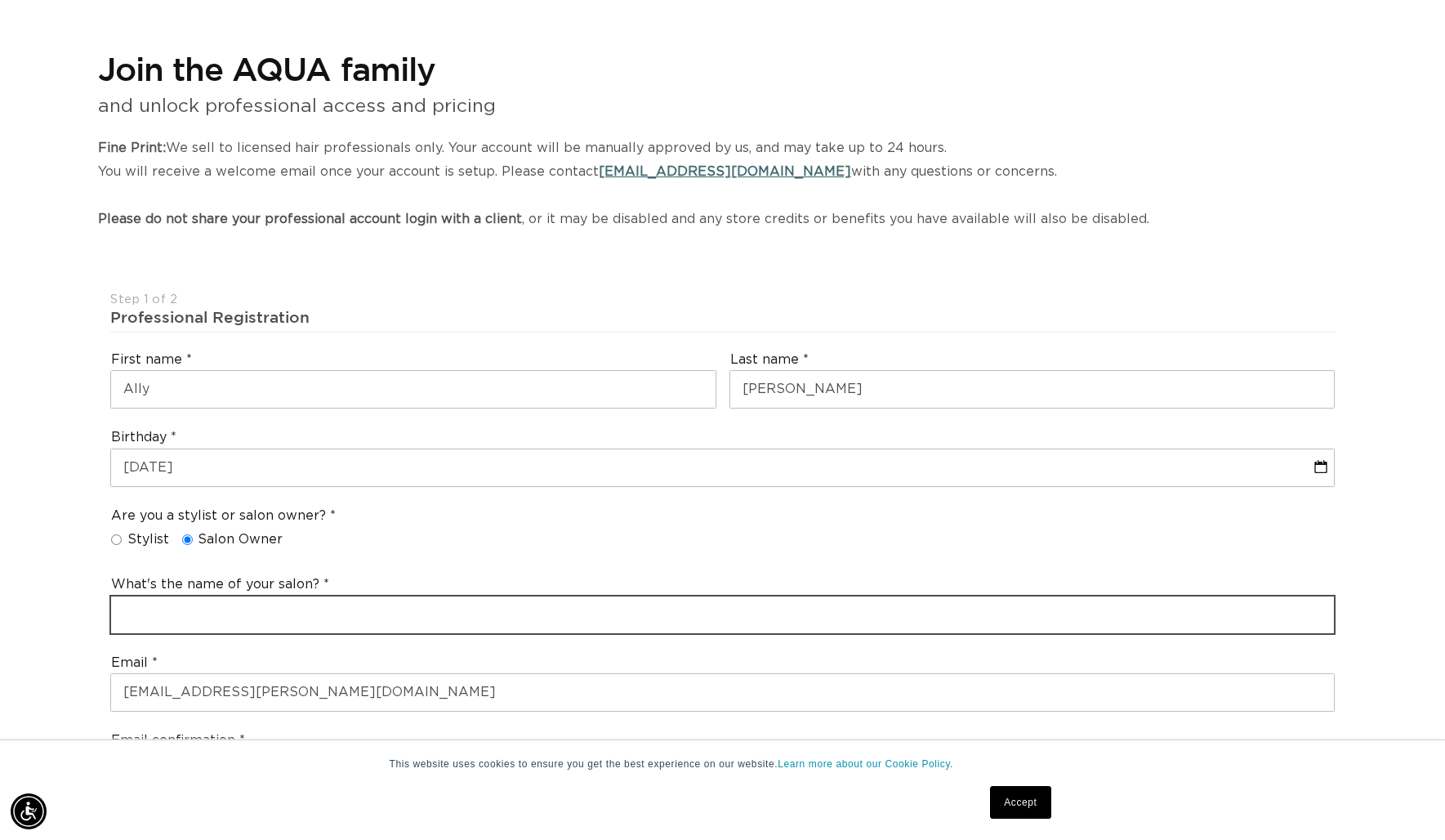
drag, startPoint x: 185, startPoint y: 612, endPoint x: 401, endPoint y: 630, distance: 216.7
click at [185, 612] on input "text" at bounding box center [722, 614] width 1223 height 37
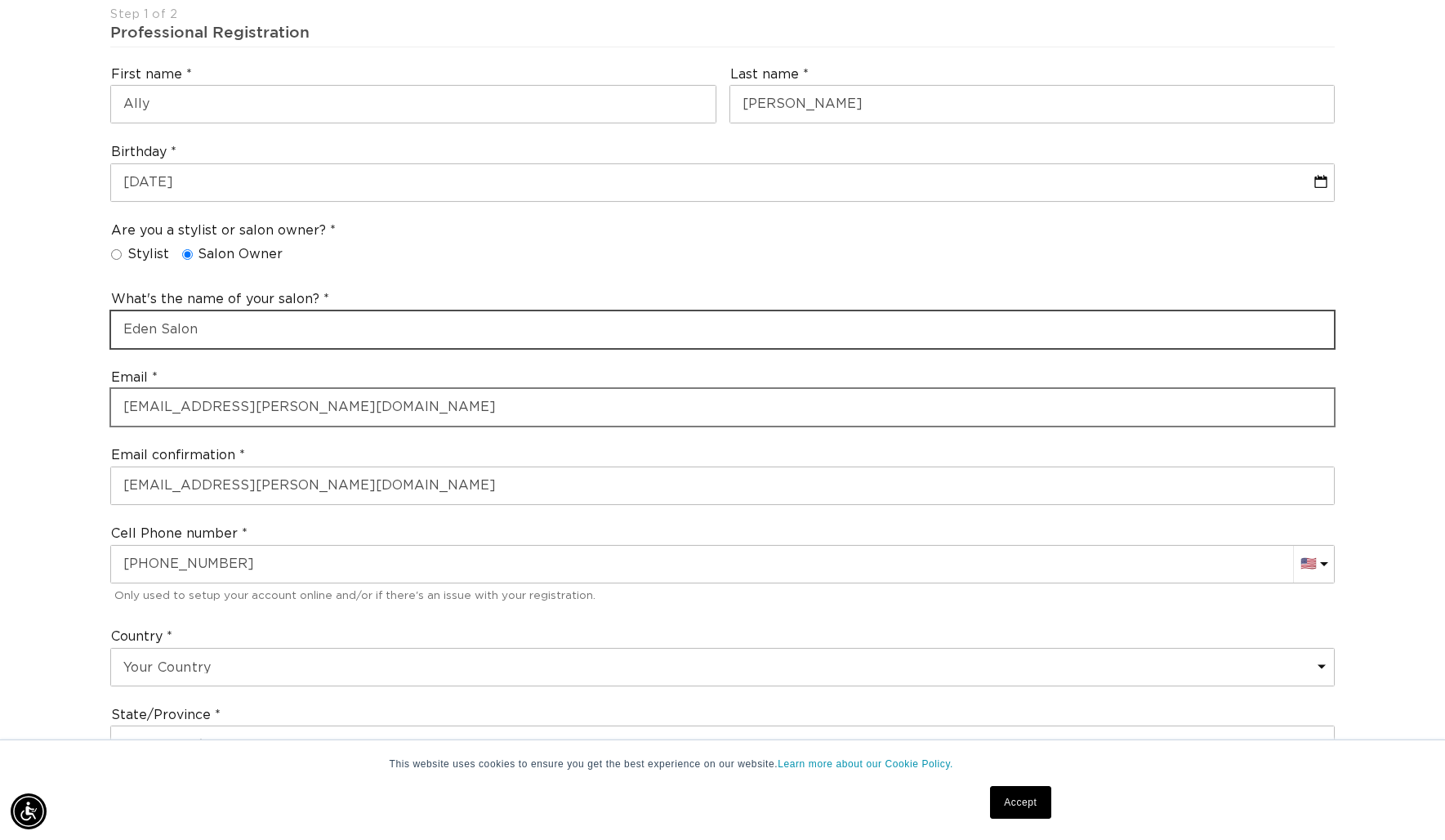
scroll to position [0, 1329]
type input "Eden Salon"
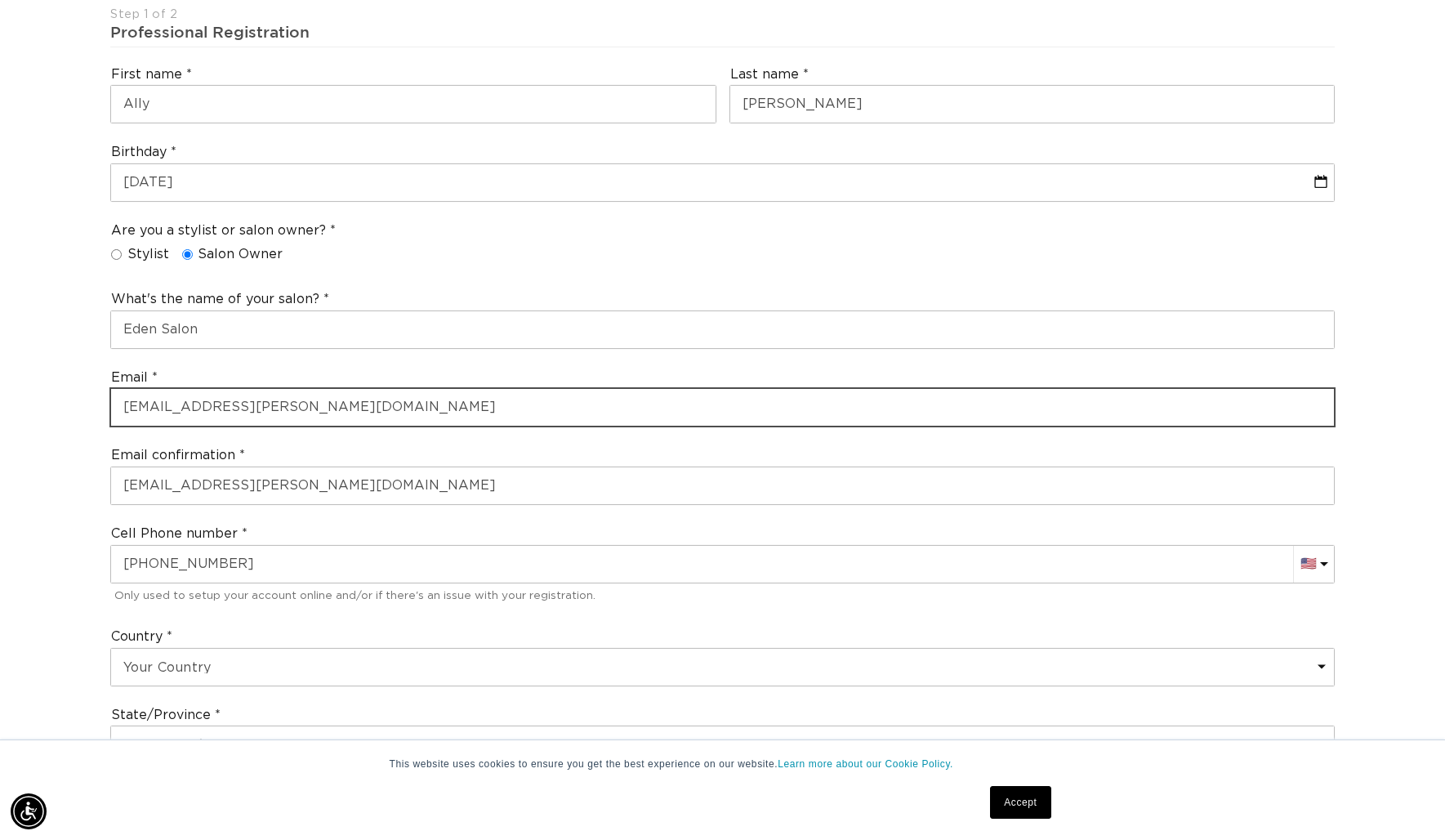
click at [292, 416] on input "ally.silva@yahoo.com" at bounding box center [722, 407] width 1223 height 37
click at [291, 415] on input "ally.silva@yahoo.com" at bounding box center [722, 407] width 1223 height 37
drag, startPoint x: 291, startPoint y: 415, endPoint x: 817, endPoint y: 456, distance: 527.6
click at [294, 415] on input "ally.silva@yahoo.com" at bounding box center [722, 407] width 1223 height 37
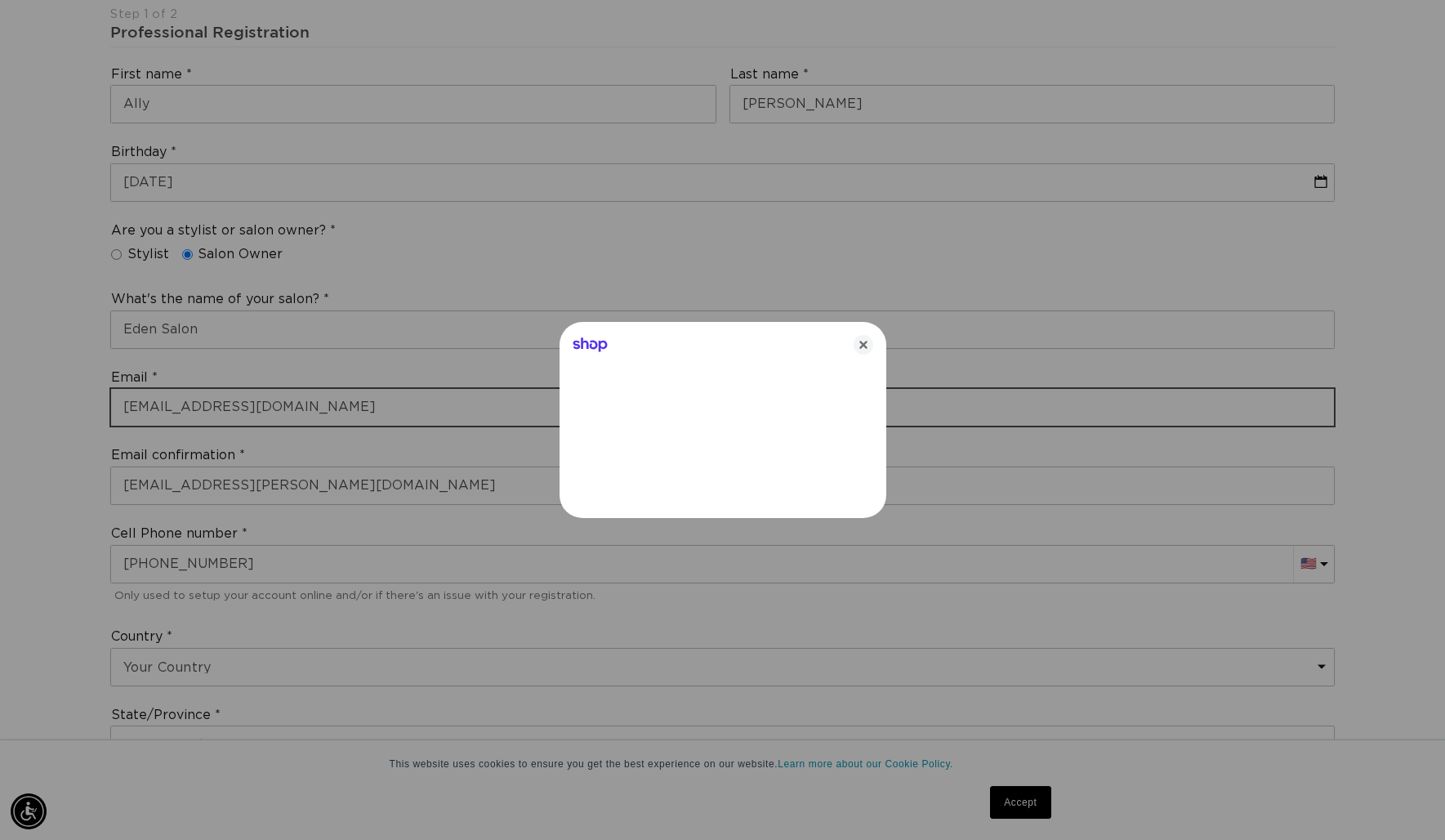
scroll to position [0, 0]
type input "info@eden-salon.com"
click at [863, 334] on icon "Close" at bounding box center [863, 344] width 19 height 19
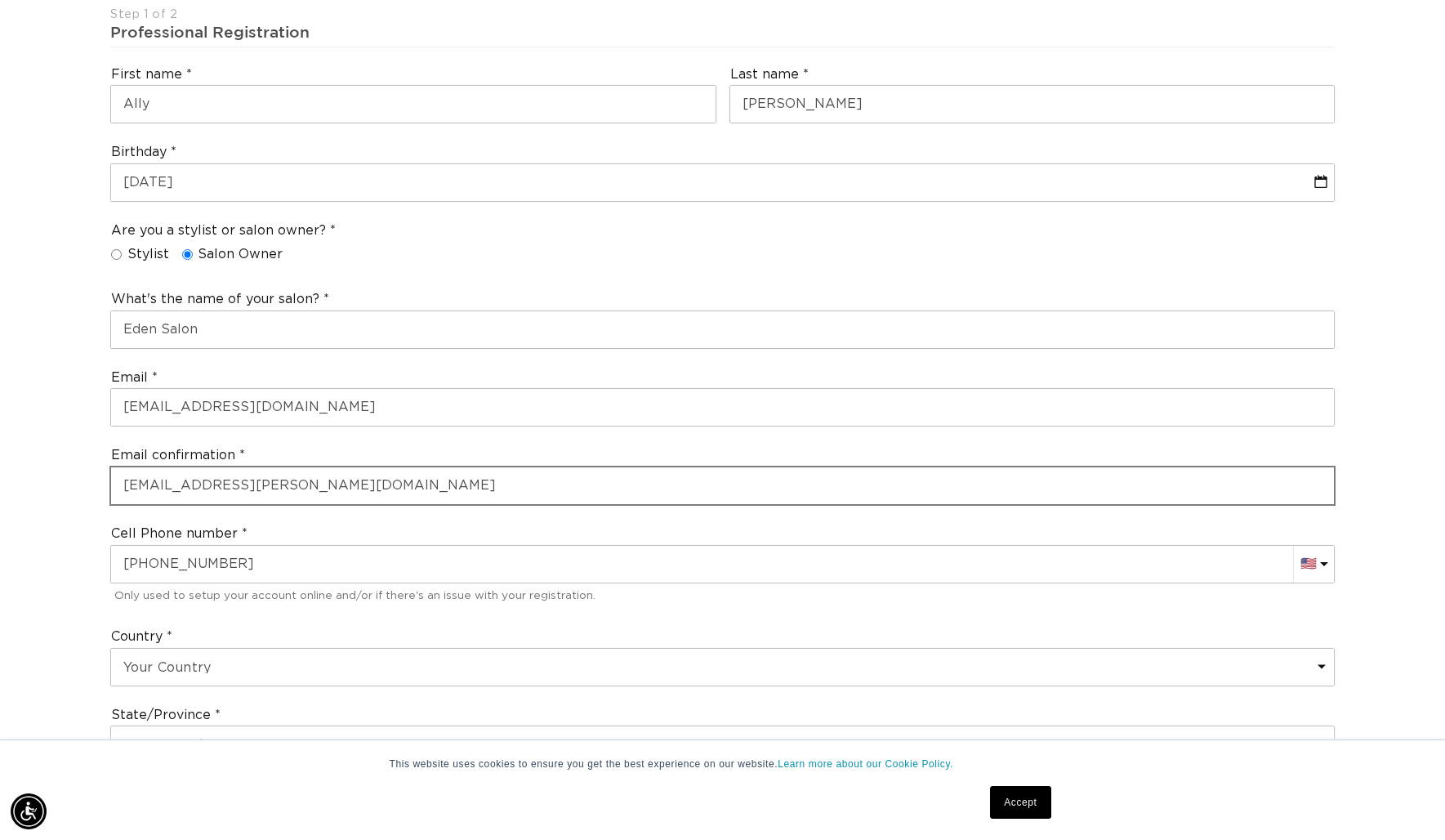
scroll to position [0, 1329]
click at [299, 489] on input "ally.silva@yahoo.com" at bounding box center [722, 486] width 1223 height 37
click at [299, 488] on input "ally.silva@yahoo.com" at bounding box center [722, 486] width 1223 height 37
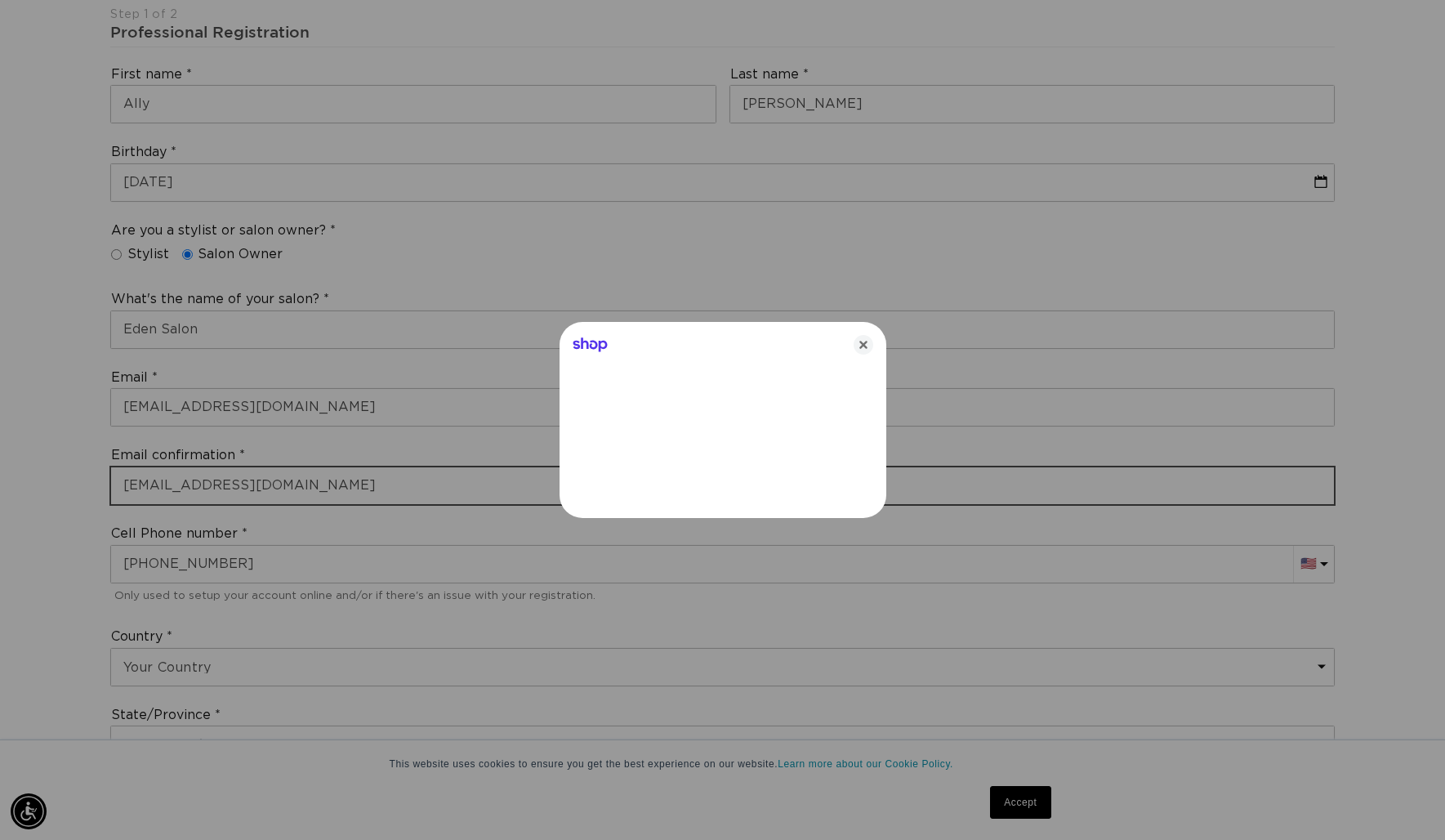
type input "info@eden-salon.com"
click at [866, 349] on icon "Close" at bounding box center [863, 344] width 19 height 19
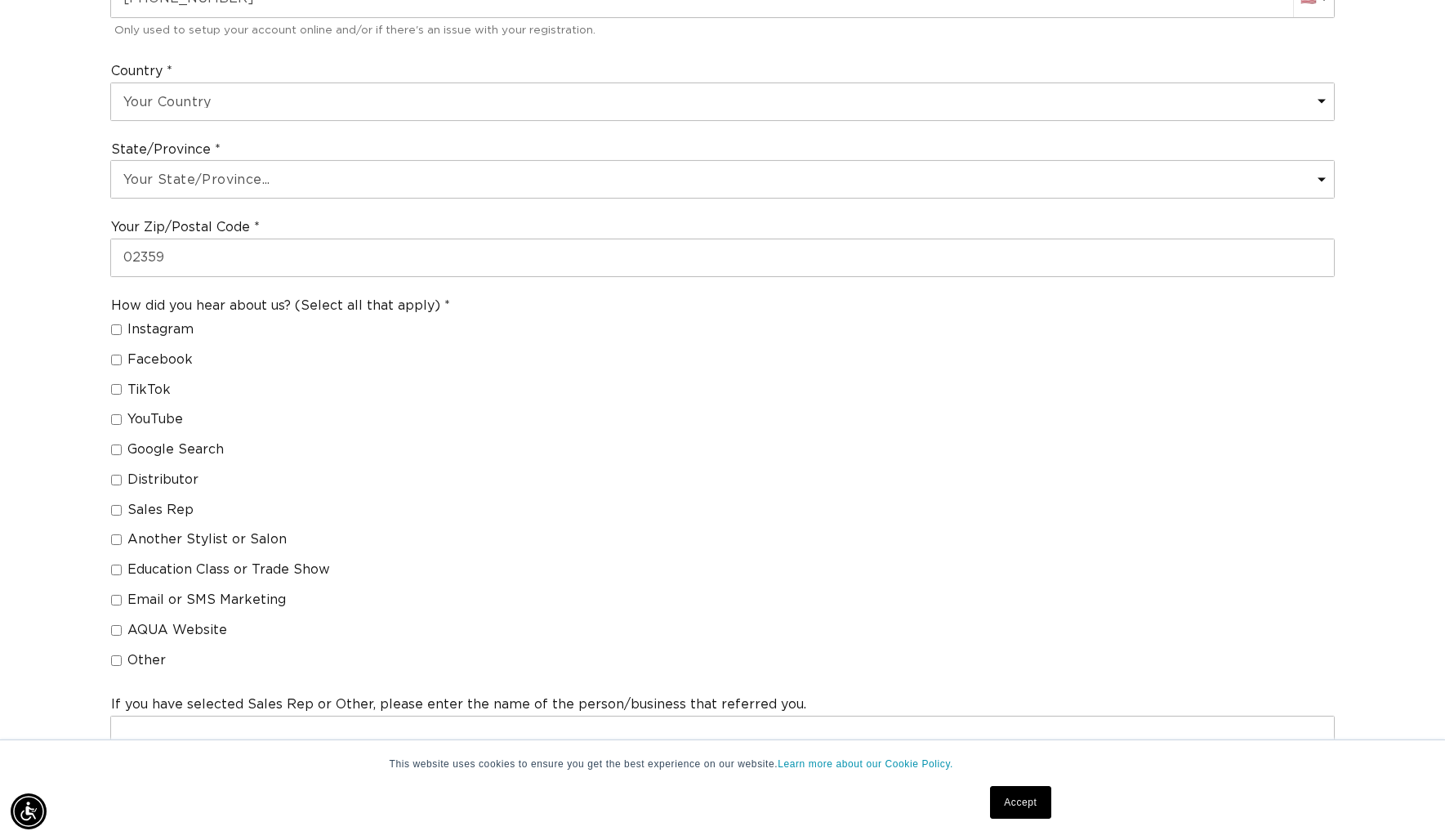
scroll to position [0, 2659]
click at [117, 480] on input "Distributor" at bounding box center [116, 479] width 11 height 11
checkbox input "true"
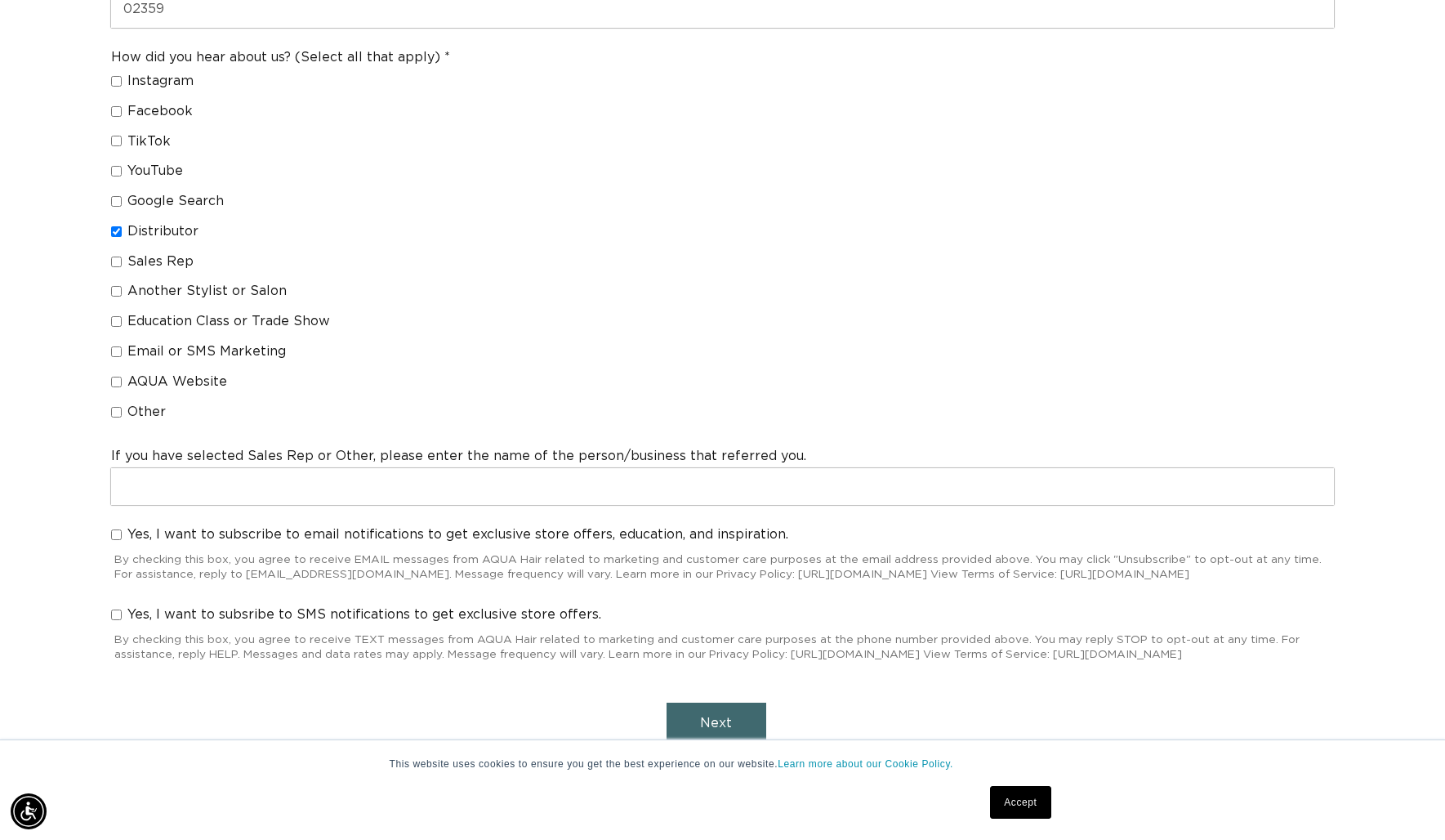
scroll to position [1244, 0]
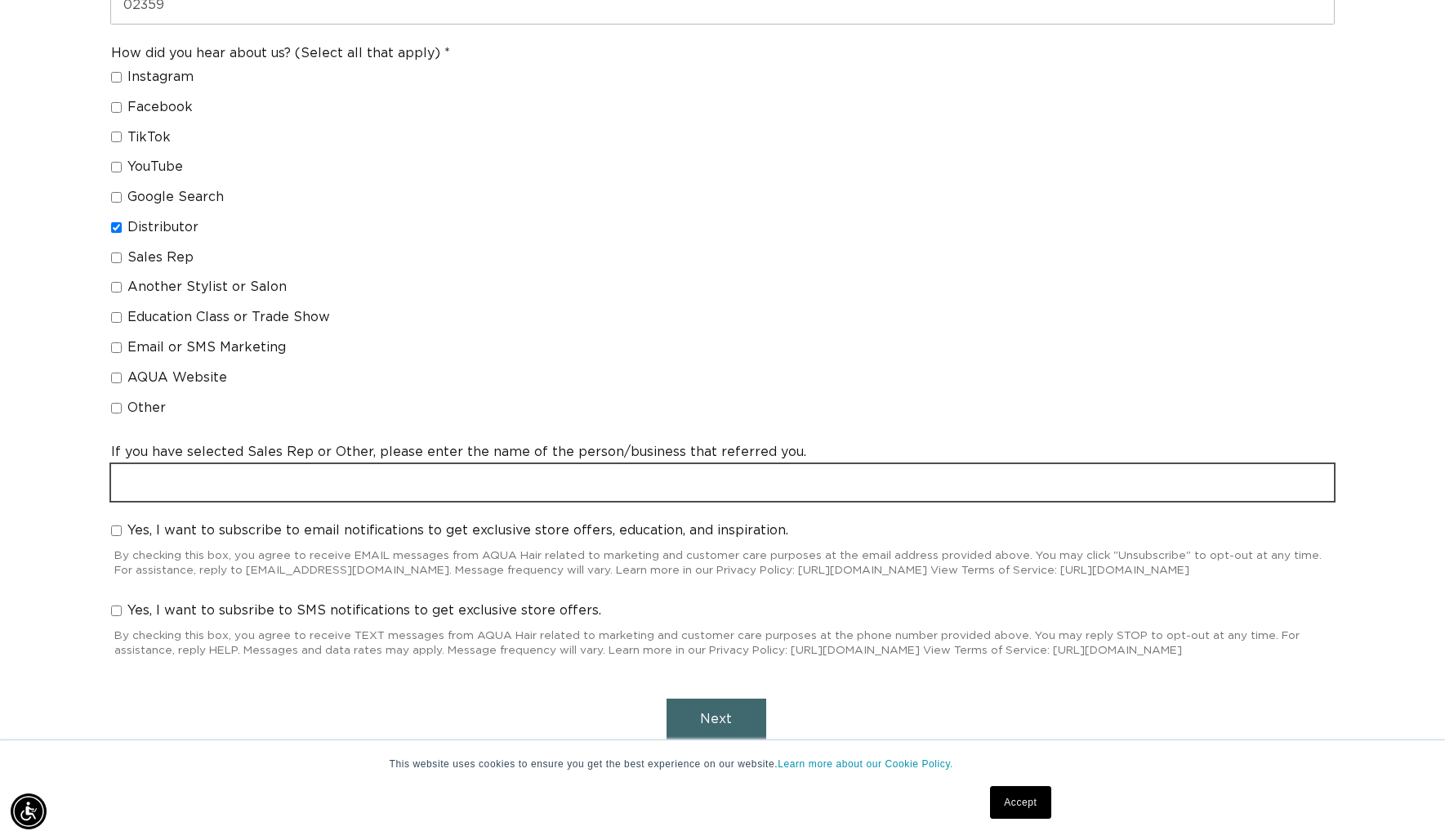
click at [407, 481] on input "text" at bounding box center [722, 482] width 1223 height 37
type input "Evolve Salon Systems- used to order through them"
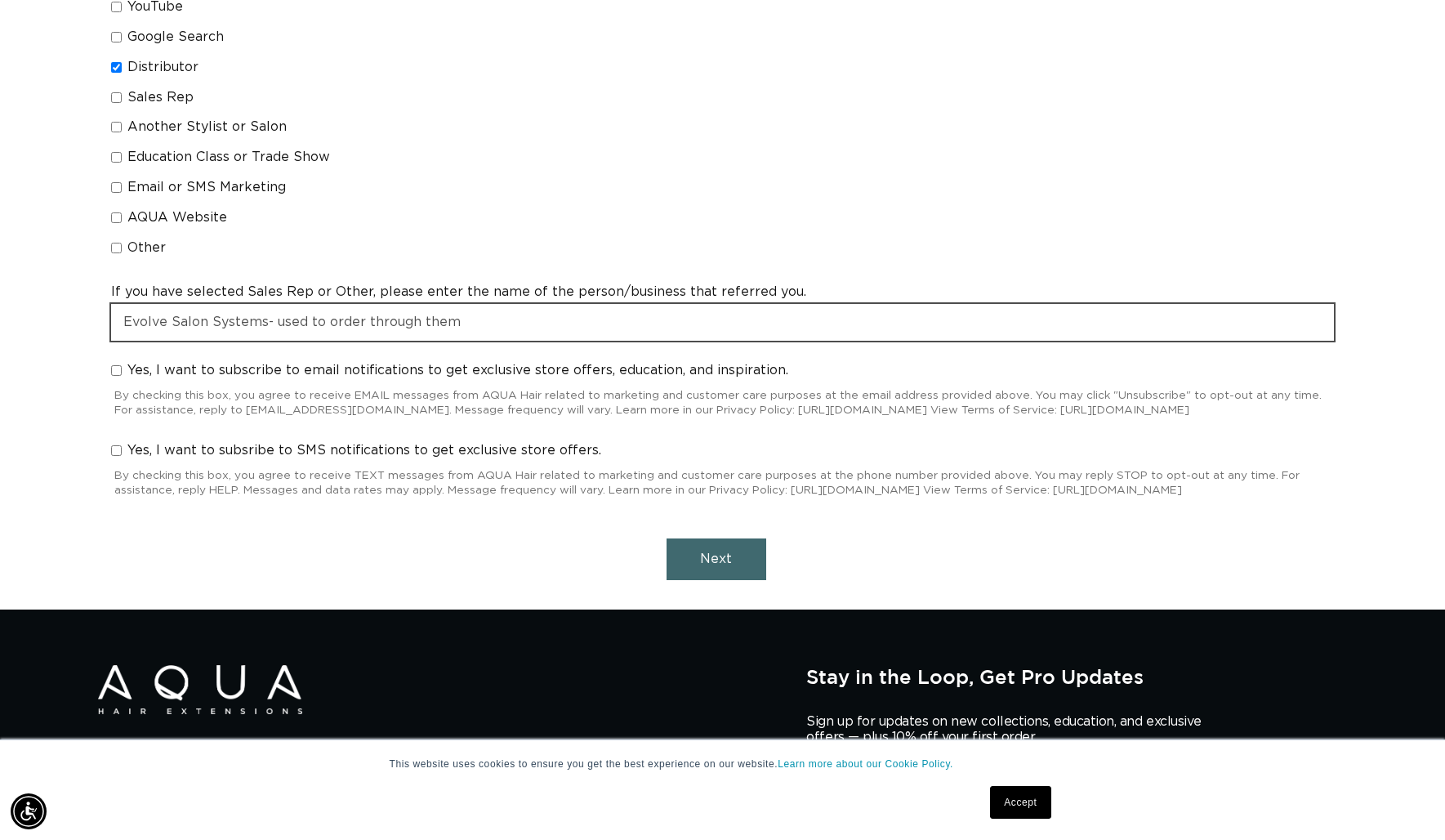
scroll to position [1407, 0]
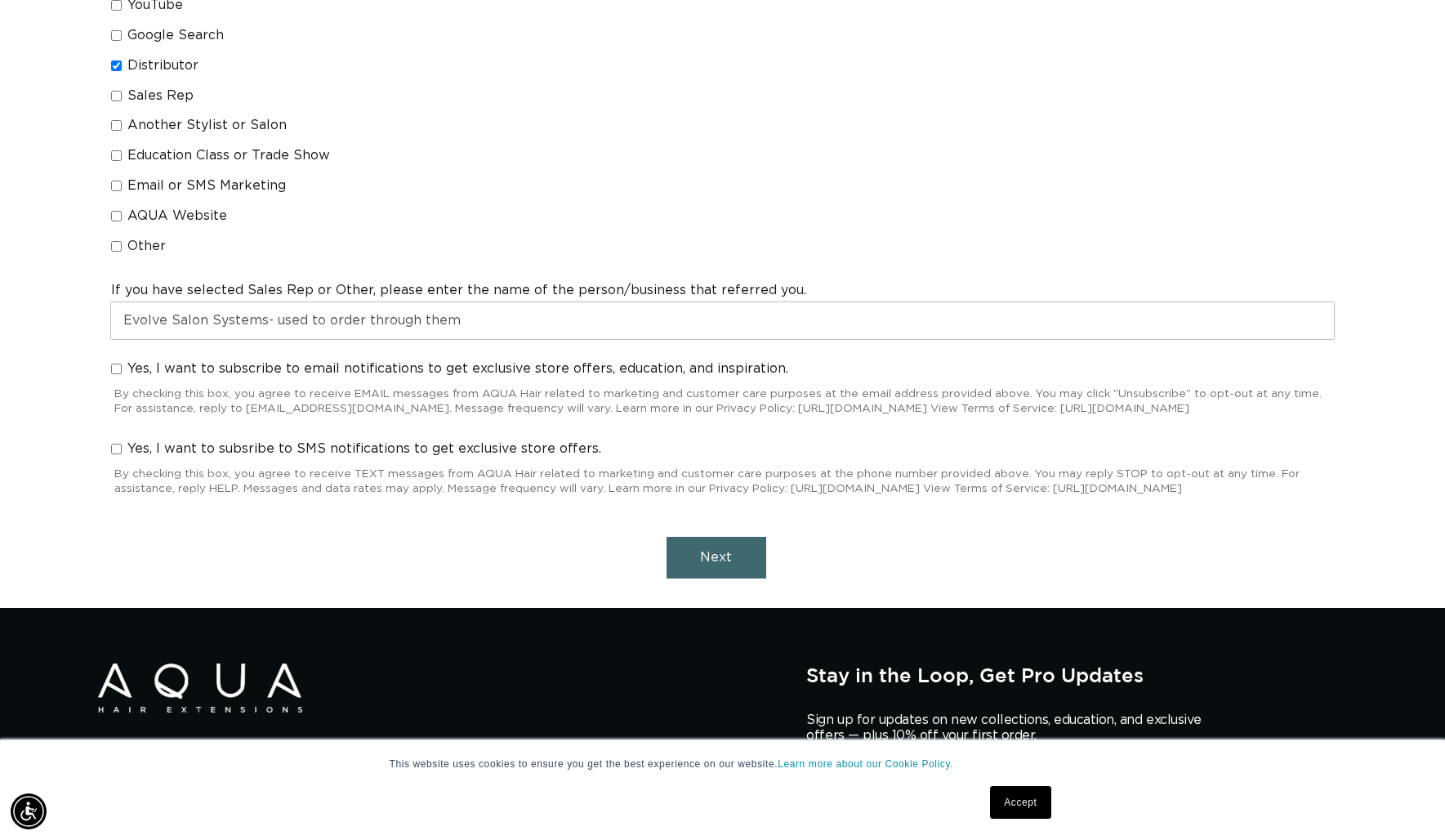
click at [733, 578] on button "Next" at bounding box center [716, 557] width 99 height 42
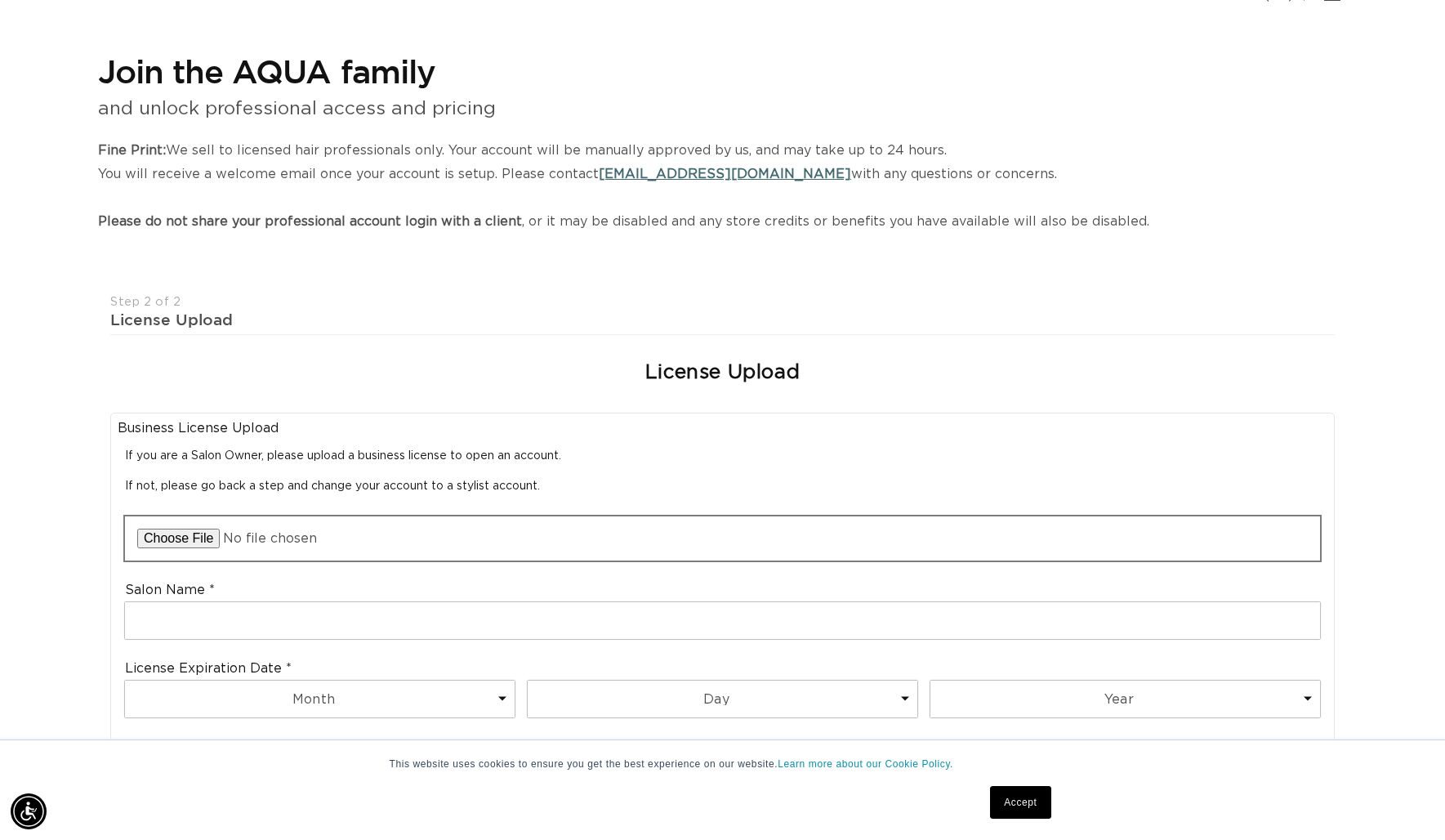
scroll to position [0, 0]
click at [193, 543] on input "file" at bounding box center [722, 538] width 1195 height 44
type input "C:\fakepath\IMG_2850.jpeg"
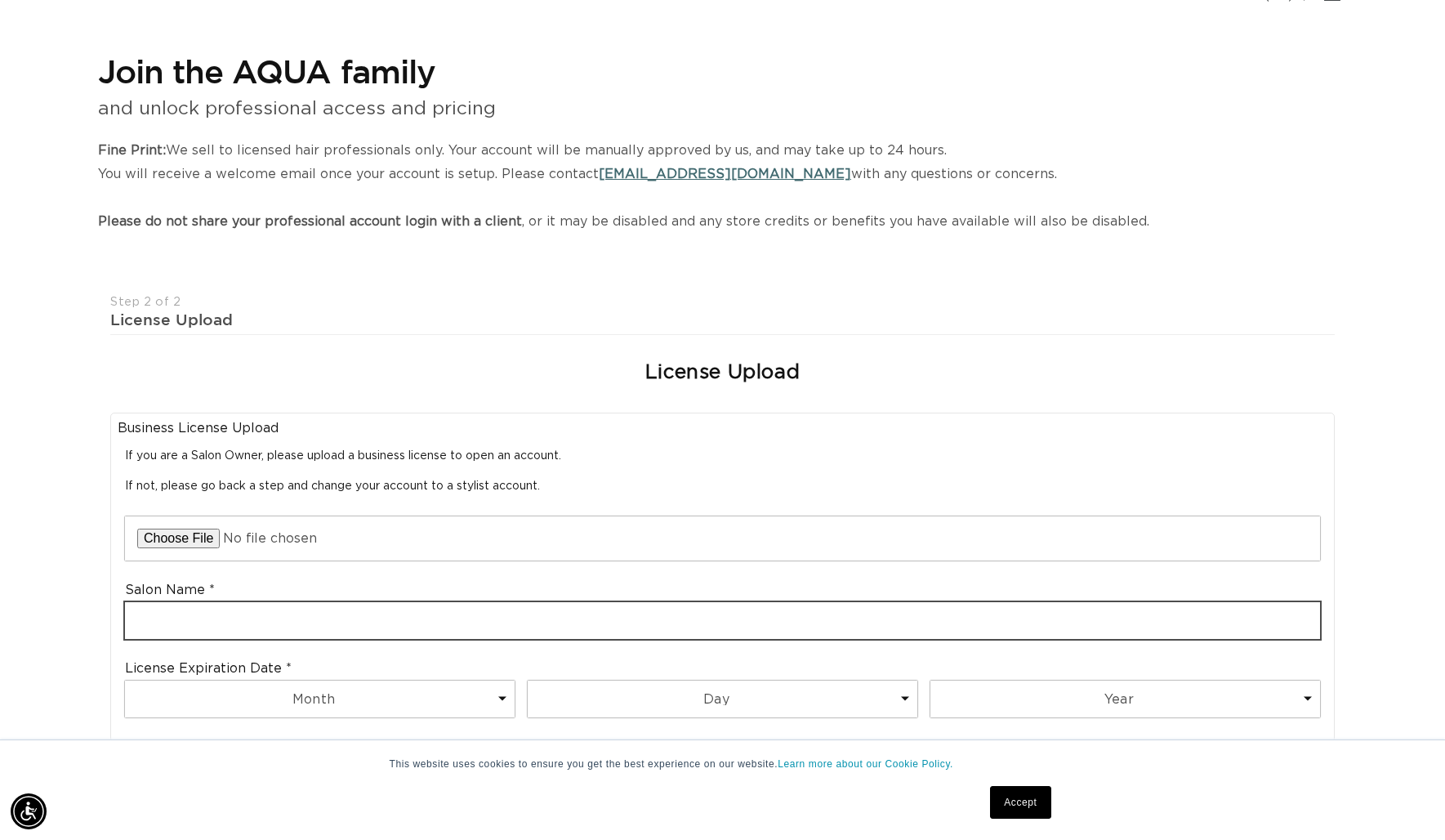
click at [296, 625] on input "text" at bounding box center [722, 620] width 1195 height 37
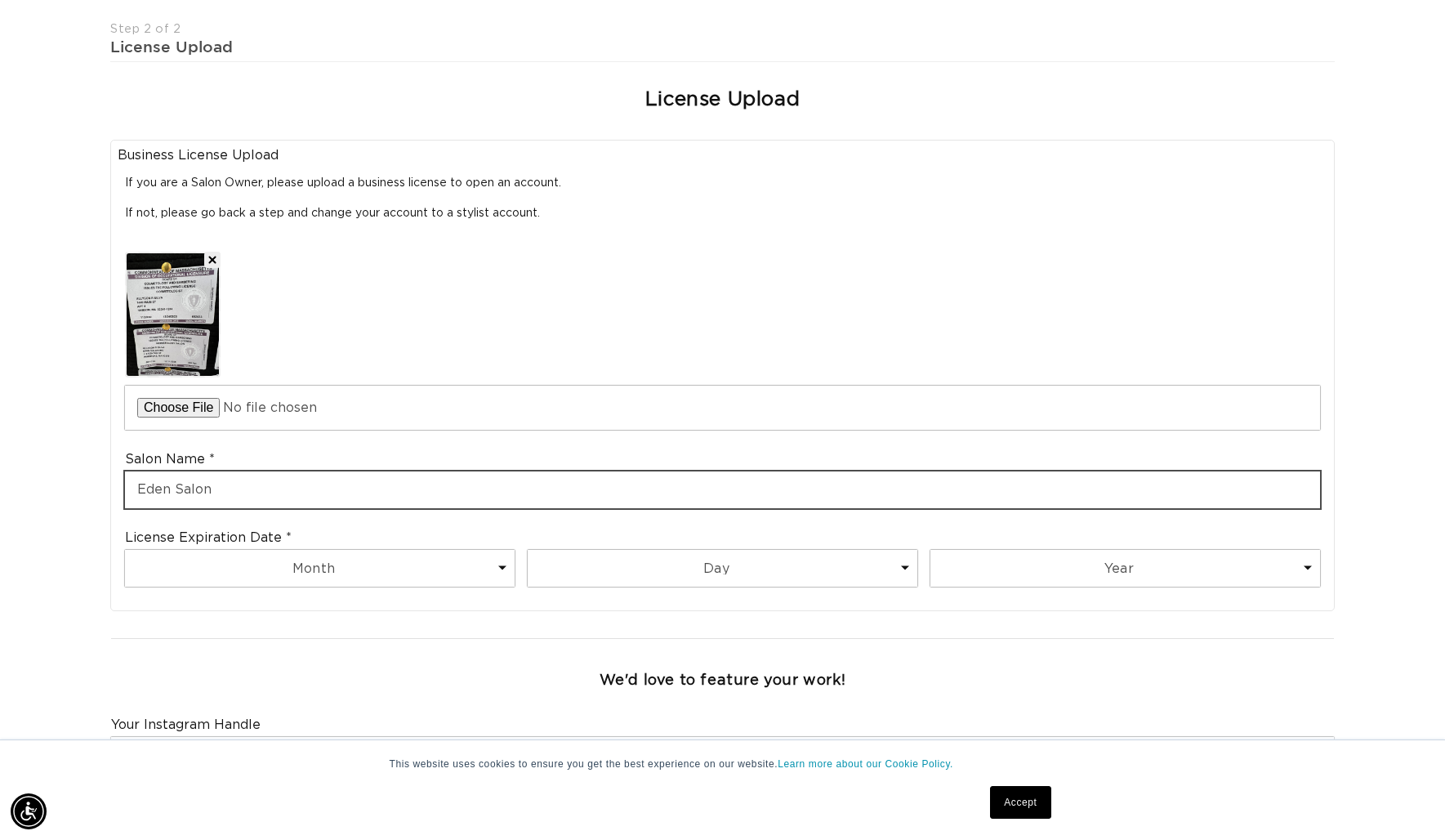
scroll to position [0, 0]
type input "Eden Salon"
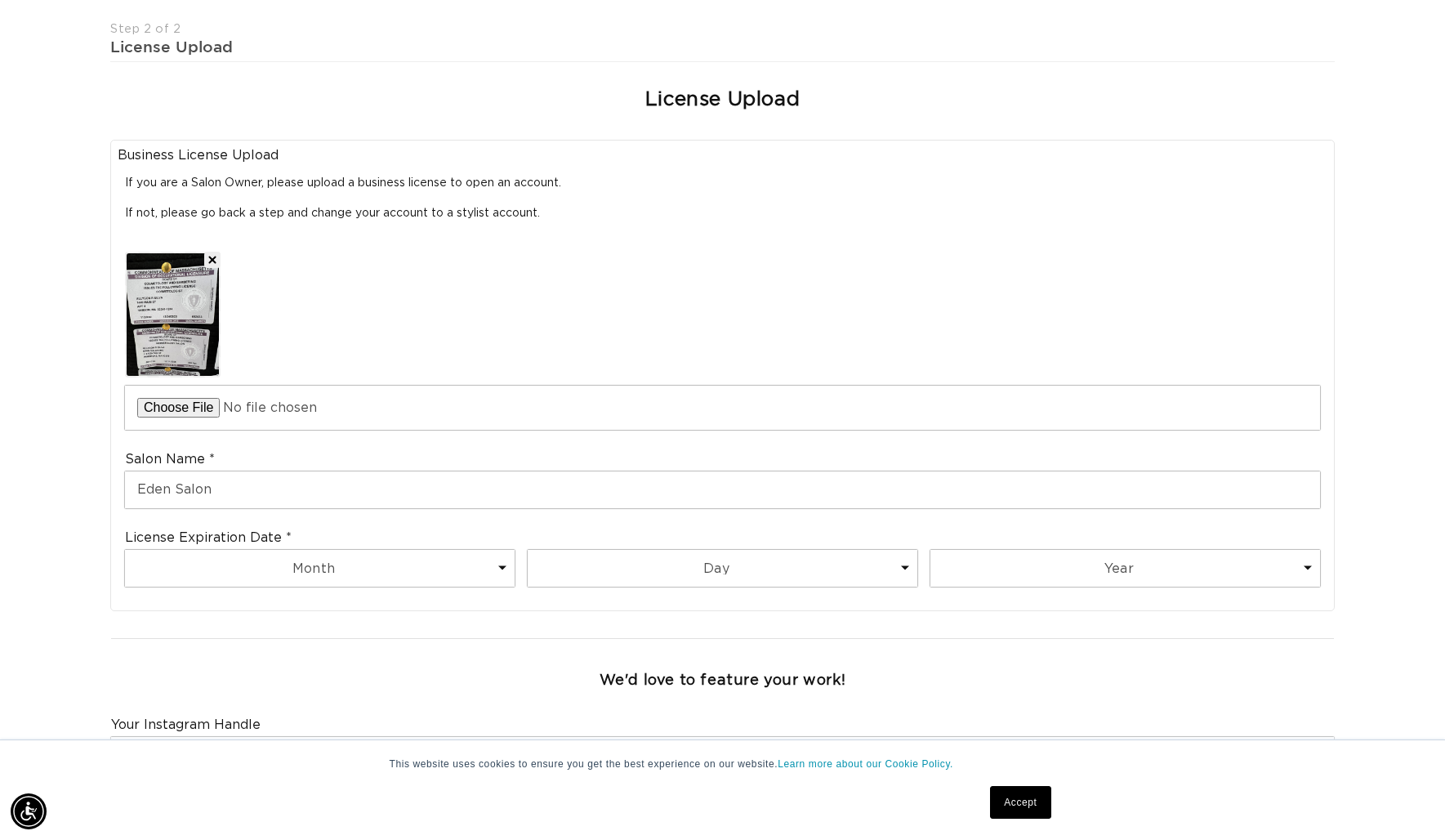
scroll to position [0, 1329]
click at [179, 318] on img at bounding box center [172, 314] width 92 height 122
click at [244, 560] on select "Month 1 2 3 4 5 6 7 8 9 10 11 12" at bounding box center [320, 568] width 390 height 37
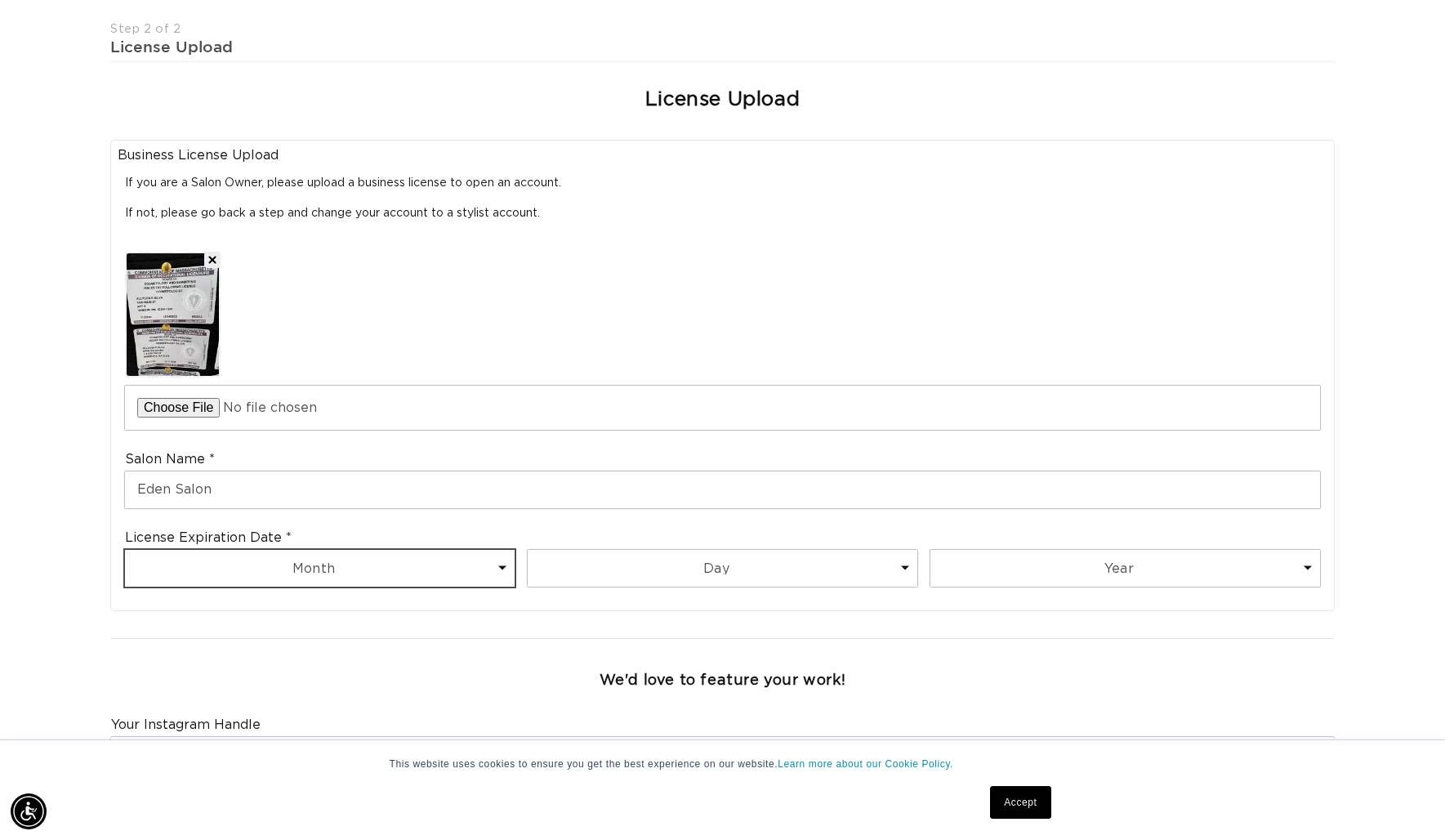
select select "12"
click at [125, 549] on select "Month 1 2 3 4 5 6 7 8 9 10 11 12" at bounding box center [320, 568] width 390 height 37
click at [785, 554] on select "Day 1 2 3 4 5 6 7 8 9 10 11 12 13 14 15 16 17 18 19 20 21 22 23 24 25 26 27 28 …" at bounding box center [722, 568] width 390 height 37
click at [528, 549] on select "Day 1 2 3 4 5 6 7 8 9 10 11 12 13 14 15 16 17 18 19 20 21 22 23 24 25 26 27 28 …" at bounding box center [722, 568] width 390 height 37
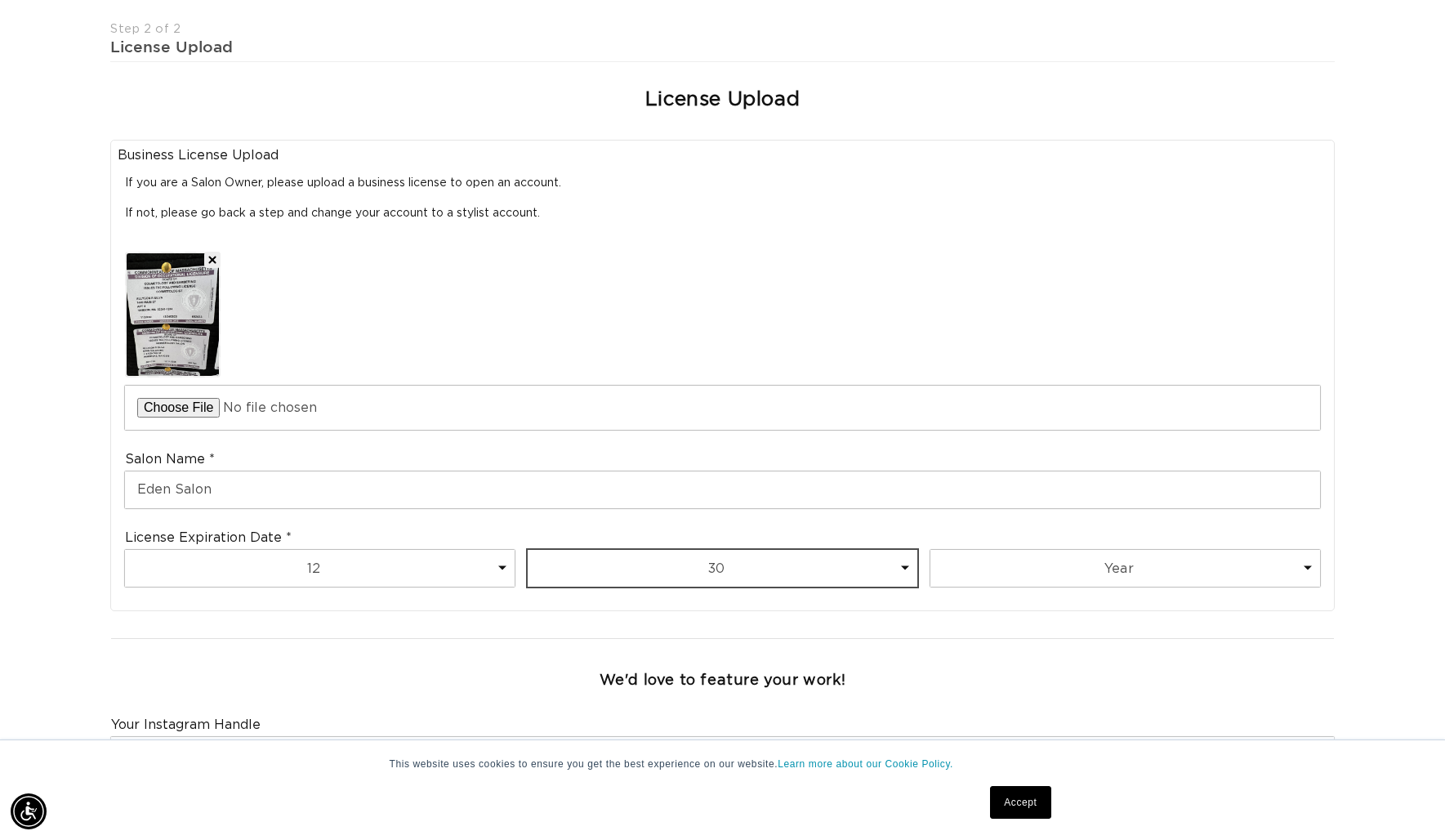
click at [755, 569] on select "Day 1 2 3 4 5 6 7 8 9 10 11 12 13 14 15 16 17 18 19 20 21 22 23 24 25 26 27 28 …" at bounding box center [722, 568] width 390 height 37
click at [528, 549] on select "Day 1 2 3 4 5 6 7 8 9 10 11 12 13 14 15 16 17 18 19 20 21 22 23 24 25 26 27 28 …" at bounding box center [722, 568] width 390 height 37
click at [707, 578] on select "Day 1 2 3 4 5 6 7 8 9 10 11 12 13 14 15 16 17 18 19 20 21 22 23 24 25 26 27 28 …" at bounding box center [722, 568] width 390 height 37
select select "31"
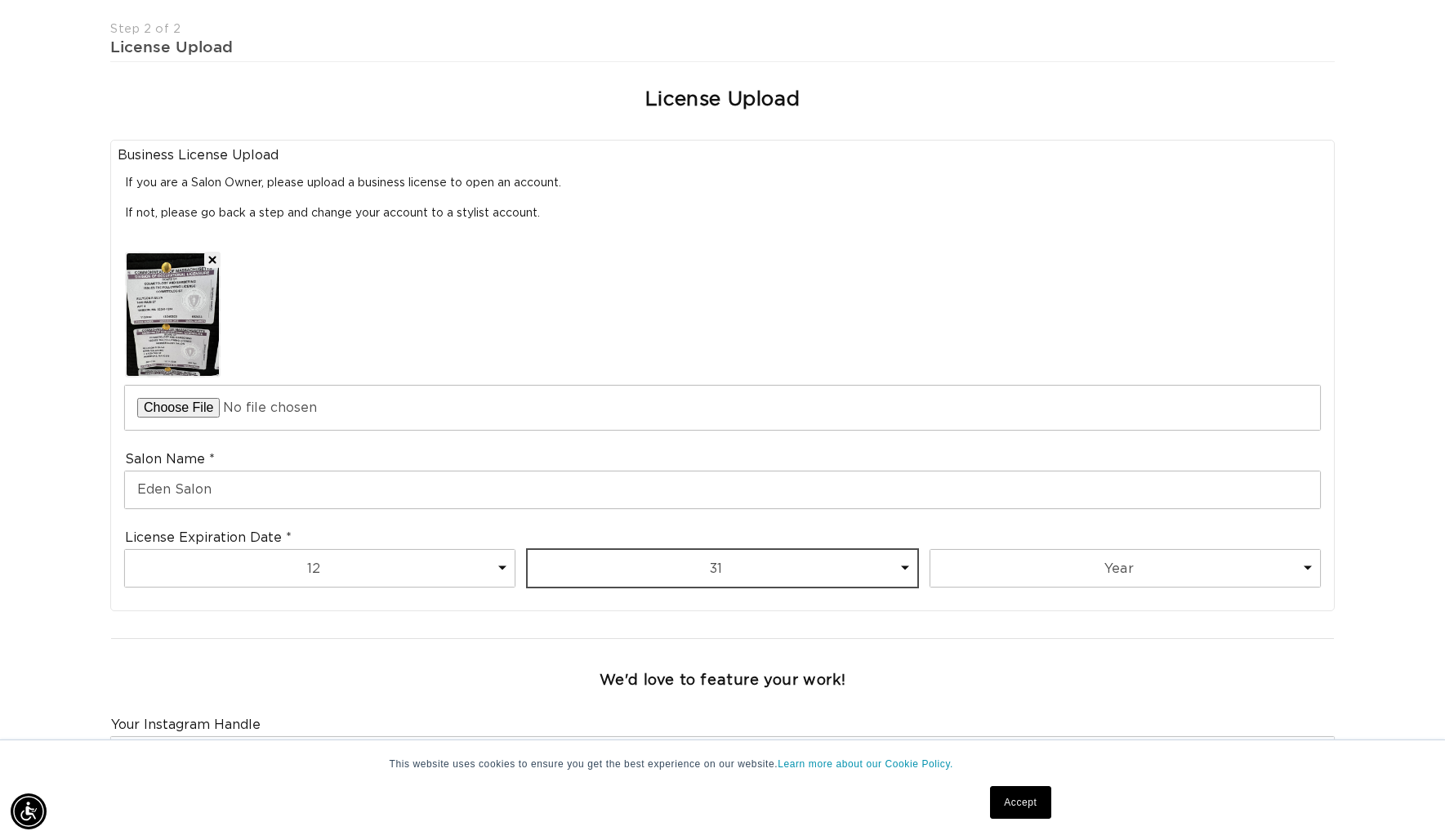
click at [528, 549] on select "Day 1 2 3 4 5 6 7 8 9 10 11 12 13 14 15 16 17 18 19 20 21 22 23 24 25 26 27 28 …" at bounding box center [722, 568] width 390 height 37
click at [1014, 590] on div "Month 1 2 3 4 5 6 7 8 9 10 11 12 Day 1 2 3 4 5 6 7 8 9 10 11 12 13 14 15 16 17 …" at bounding box center [729, 571] width 1208 height 44
click at [1008, 583] on select "Year 2025 2026 2027 2028 2029 2030 2031 2032 2033 2034 2035 2036 2037 2038 2039…" at bounding box center [1125, 568] width 390 height 37
select select "2026"
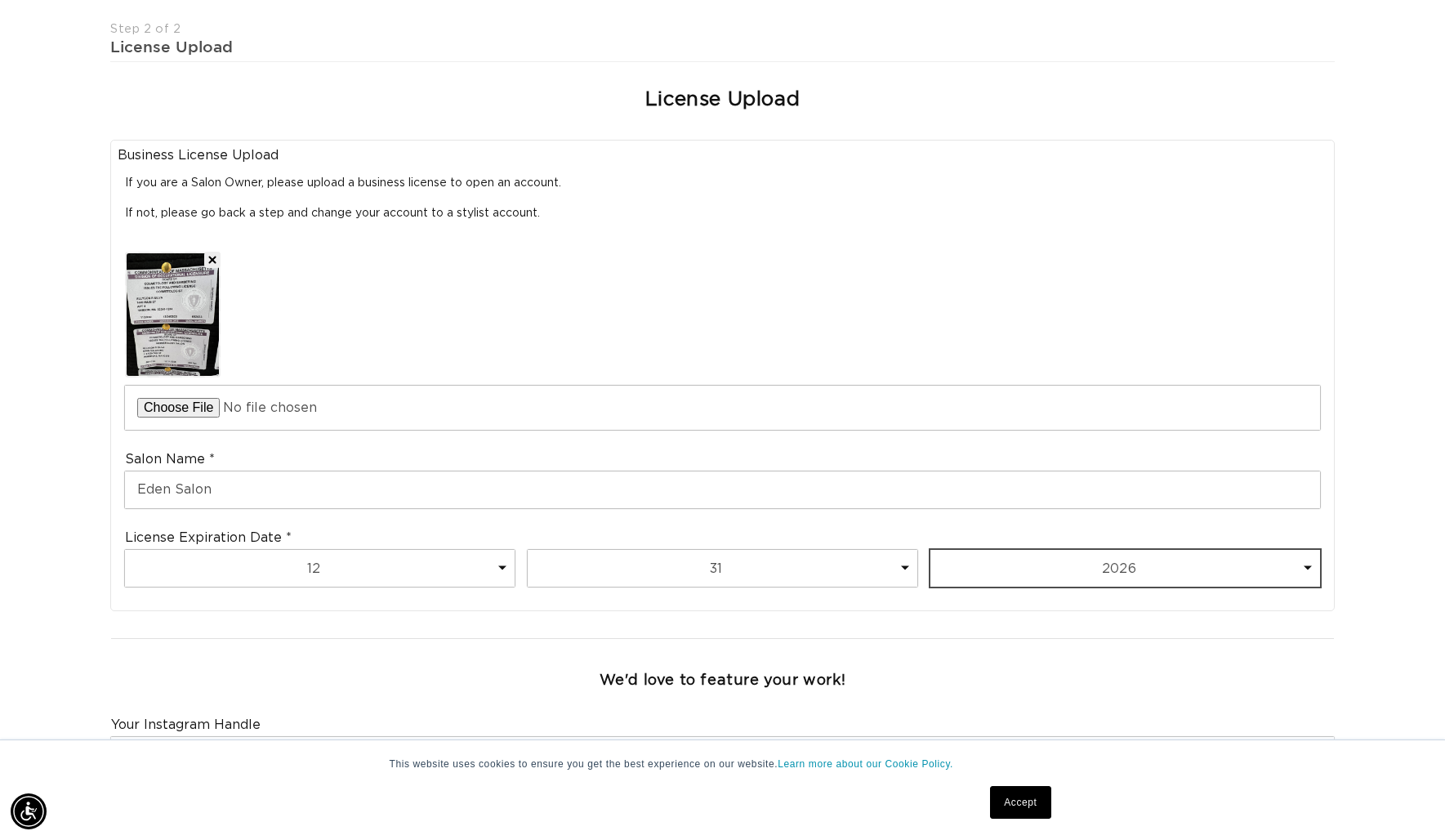
click at [931, 549] on select "Year 2025 2026 2027 2028 2029 2030 2031 2032 2033 2034 2035 2036 2037 2038 2039…" at bounding box center [1125, 568] width 390 height 37
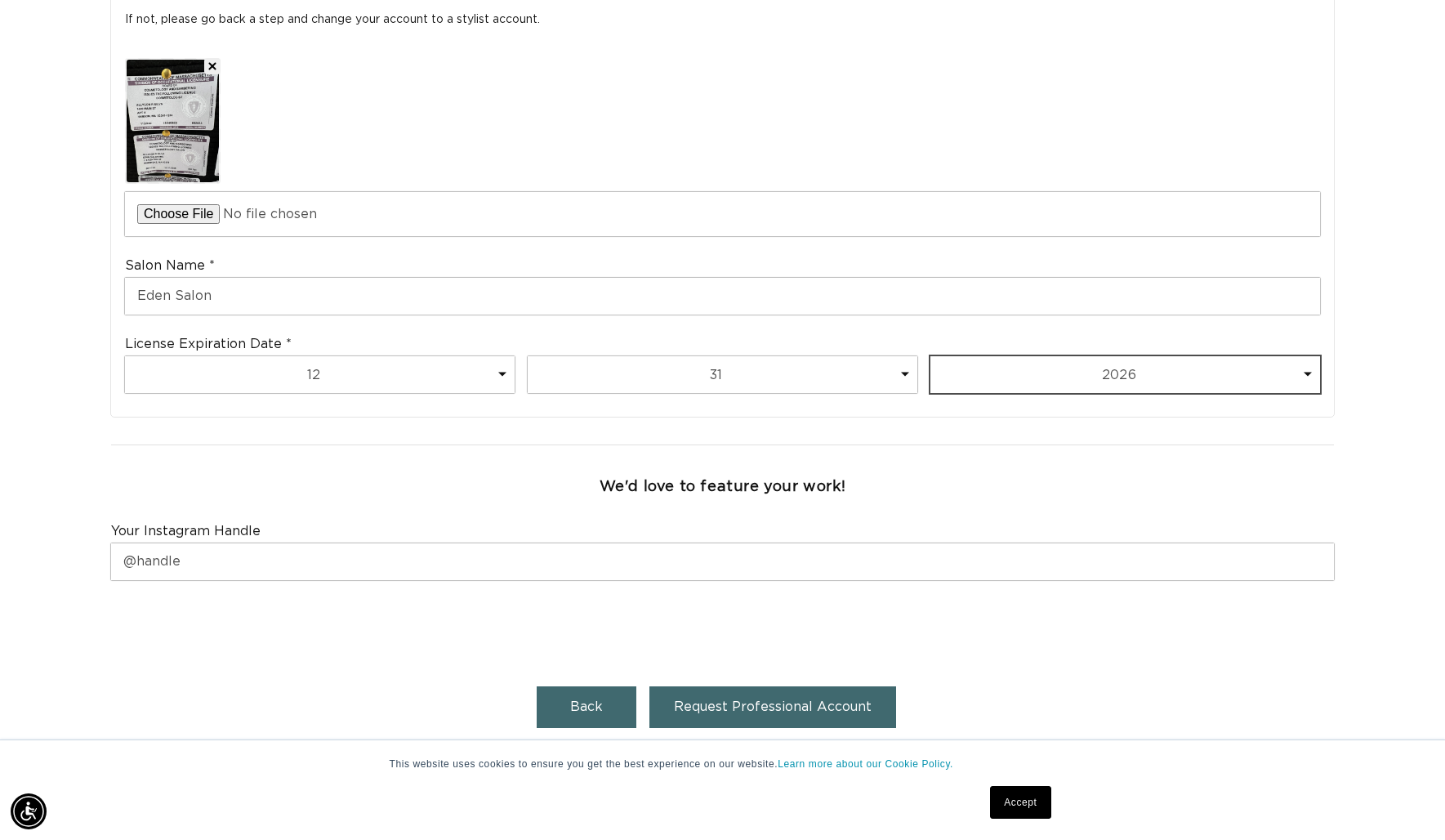
scroll to position [0, 1329]
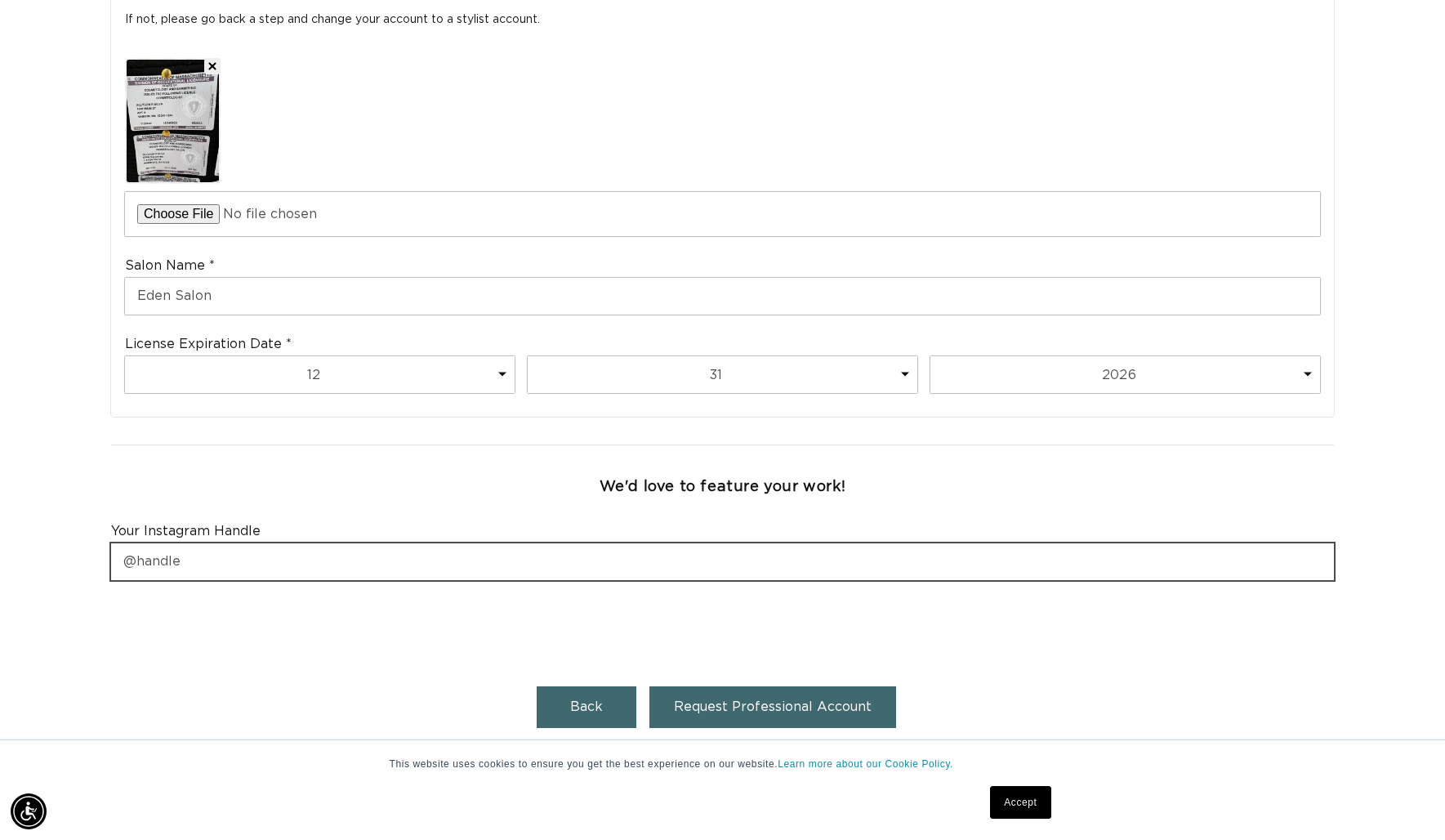
click at [492, 553] on input "text" at bounding box center [722, 562] width 1223 height 37
type input "edensalonma"
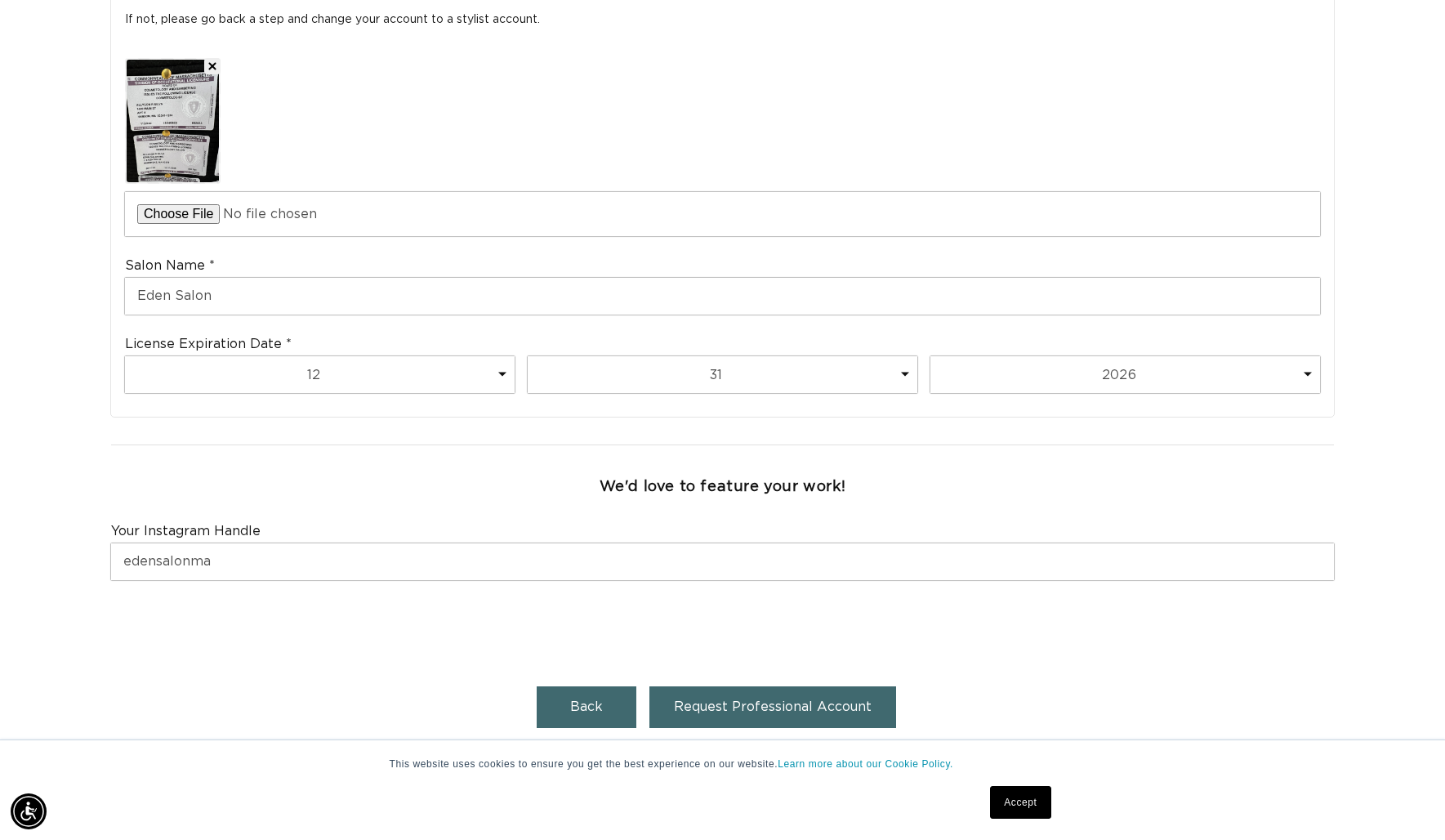
click at [839, 713] on span "Request Professional Account" at bounding box center [772, 706] width 197 height 13
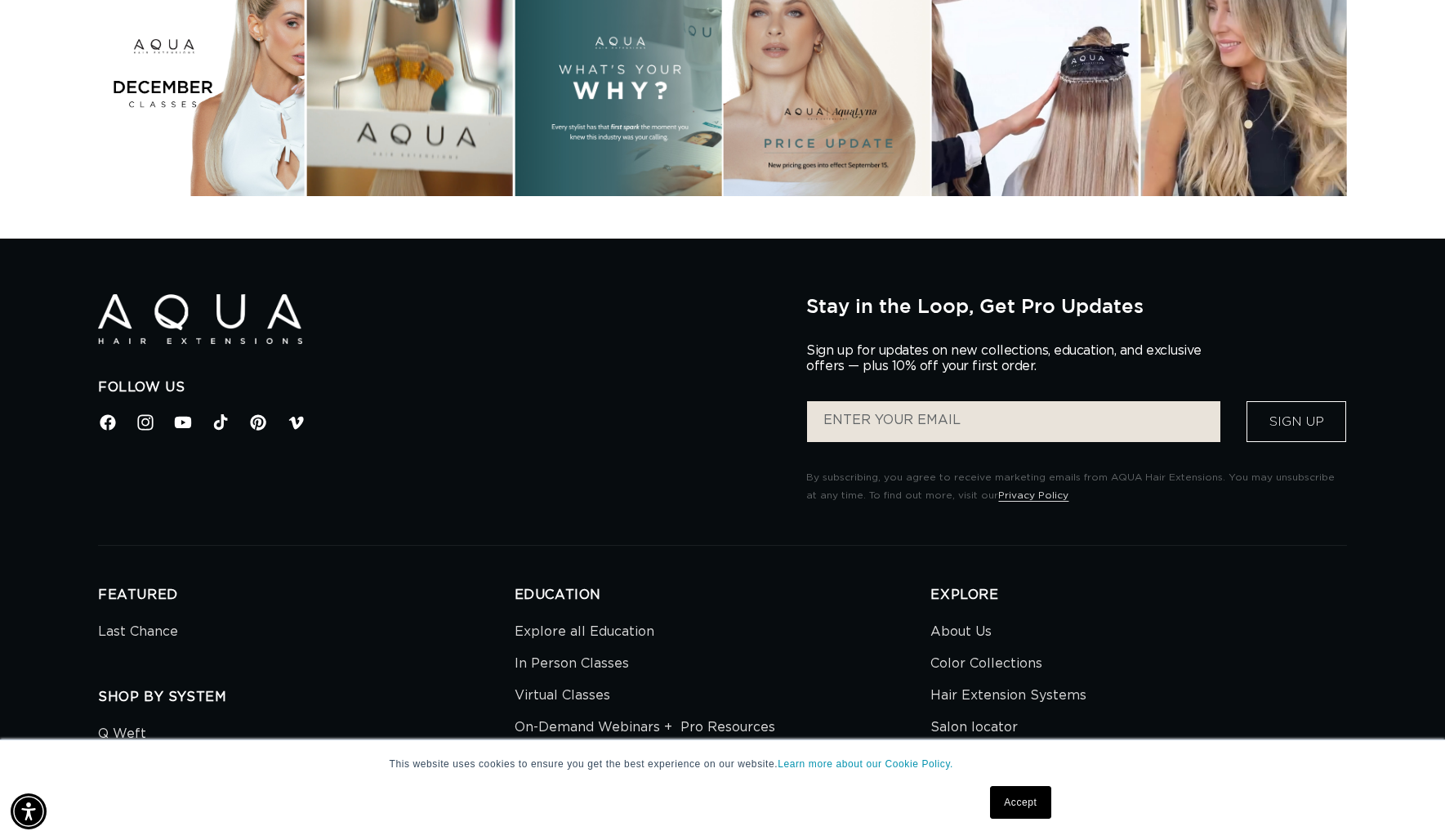
scroll to position [0, 2659]
click at [1001, 804] on link "Accept" at bounding box center [1020, 802] width 60 height 33
